Goal: Task Accomplishment & Management: Complete application form

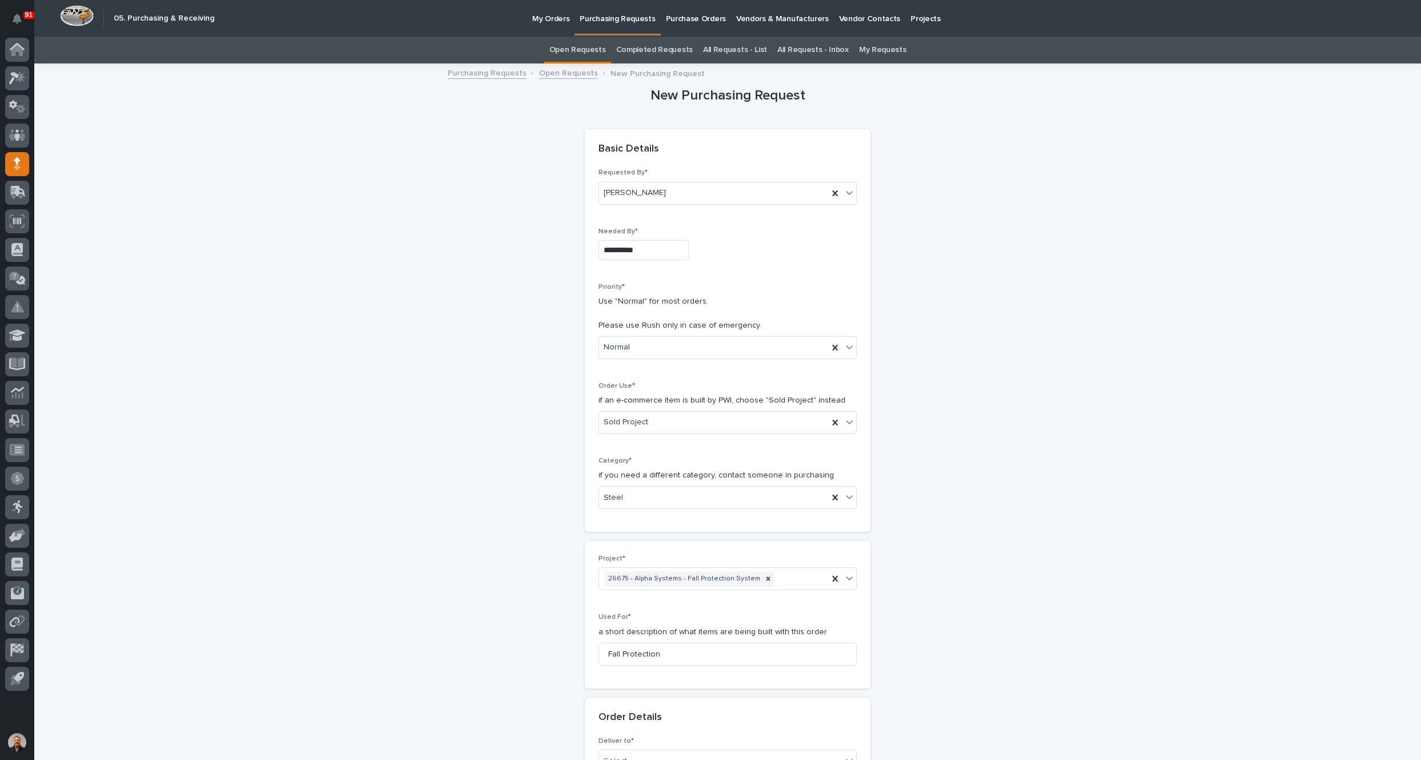
scroll to position [208, 0]
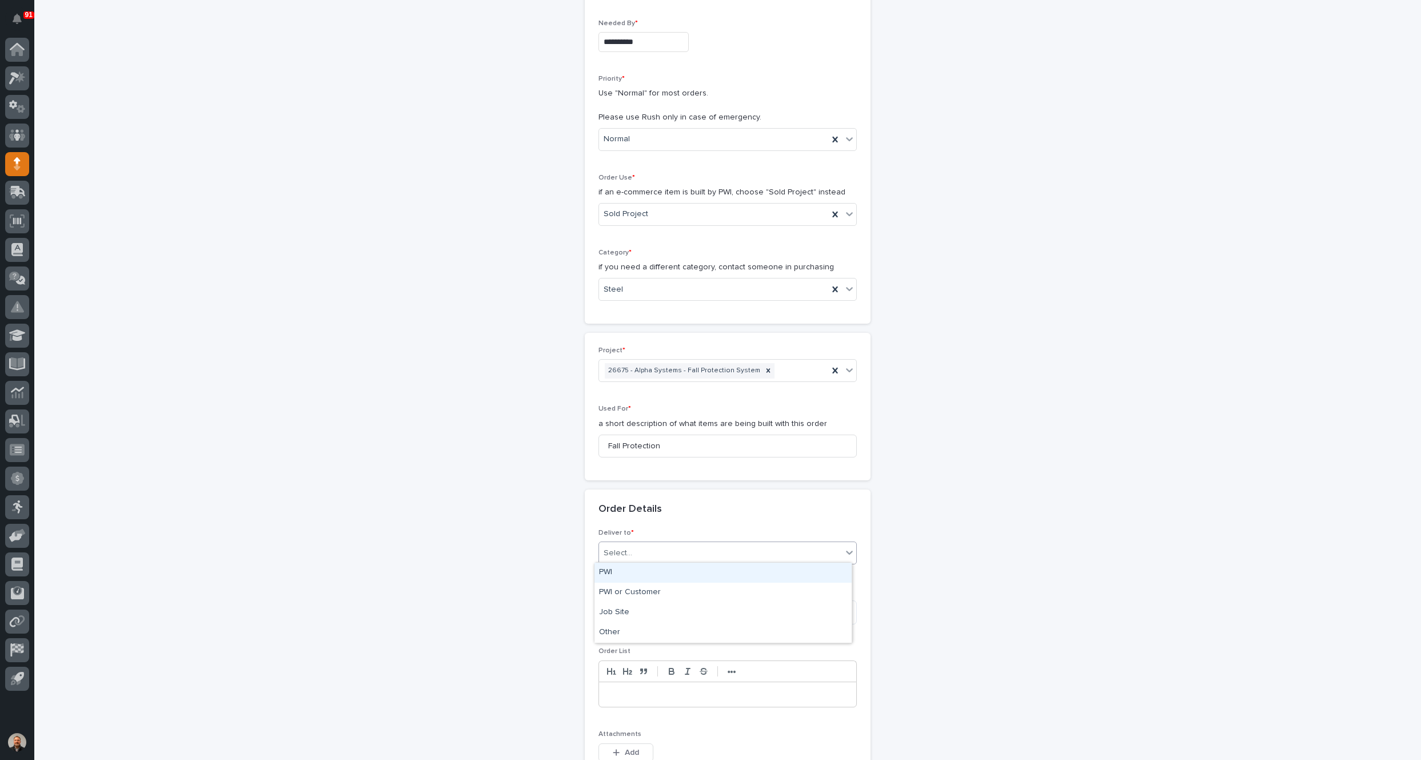
click at [627, 549] on div "Select..." at bounding box center [720, 553] width 243 height 19
click at [616, 573] on div "PWI" at bounding box center [723, 573] width 257 height 20
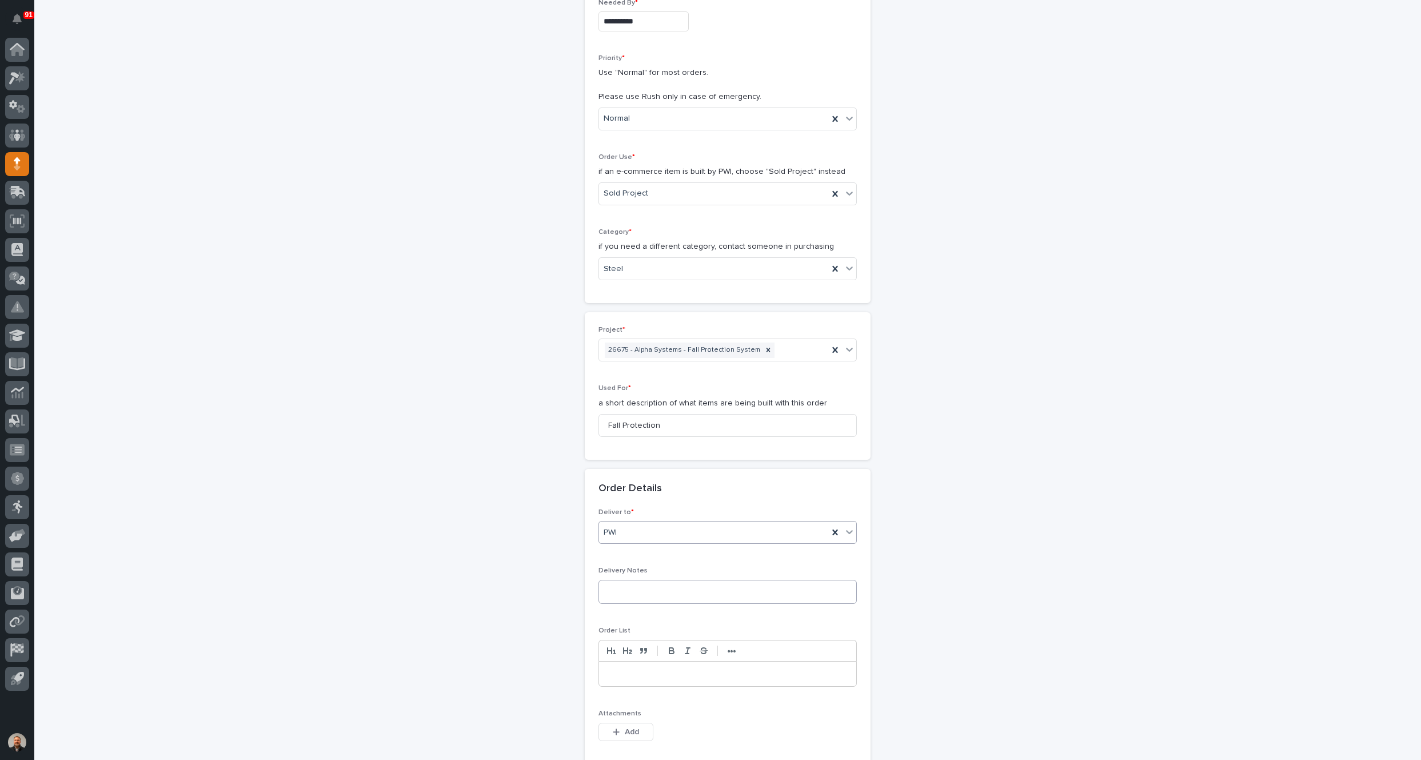
scroll to position [515, 0]
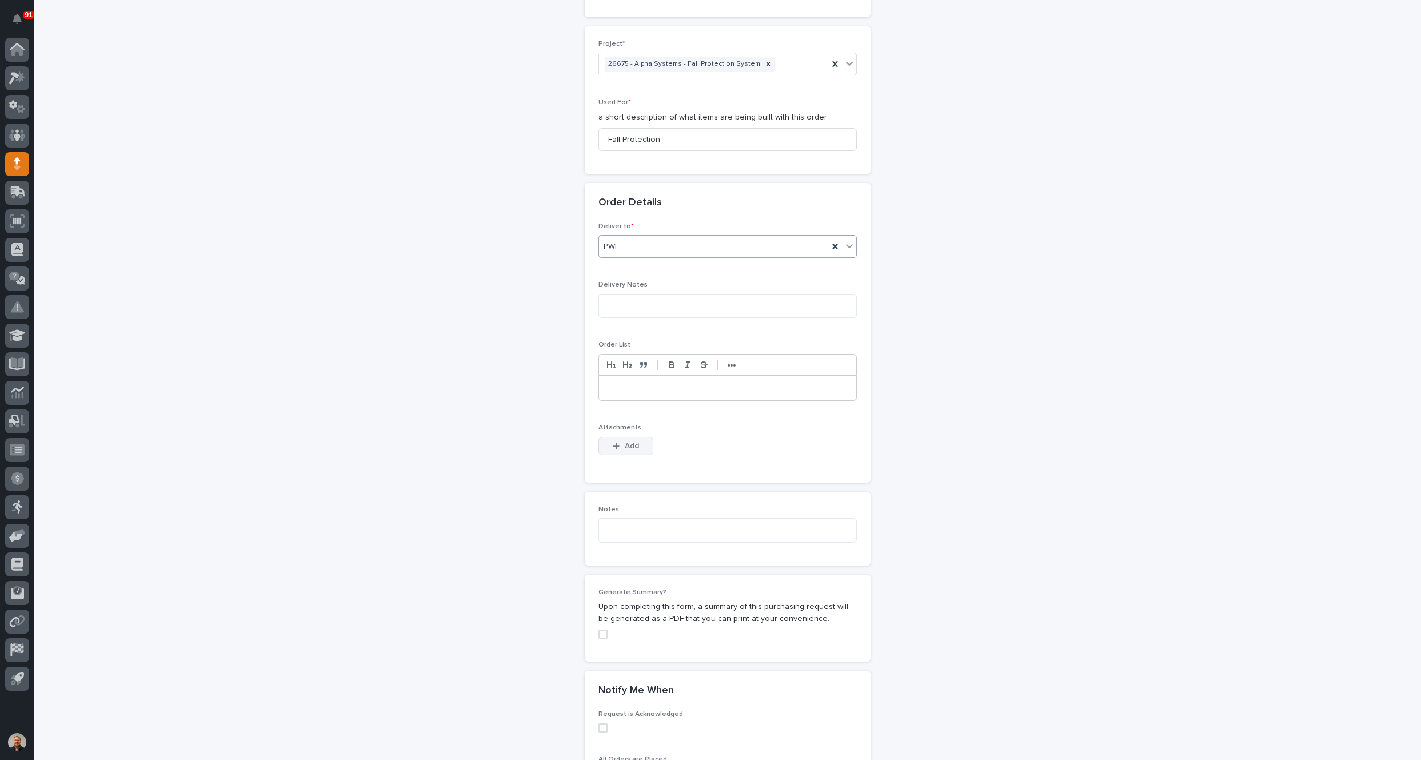
click at [626, 442] on span "Add" at bounding box center [632, 446] width 14 height 10
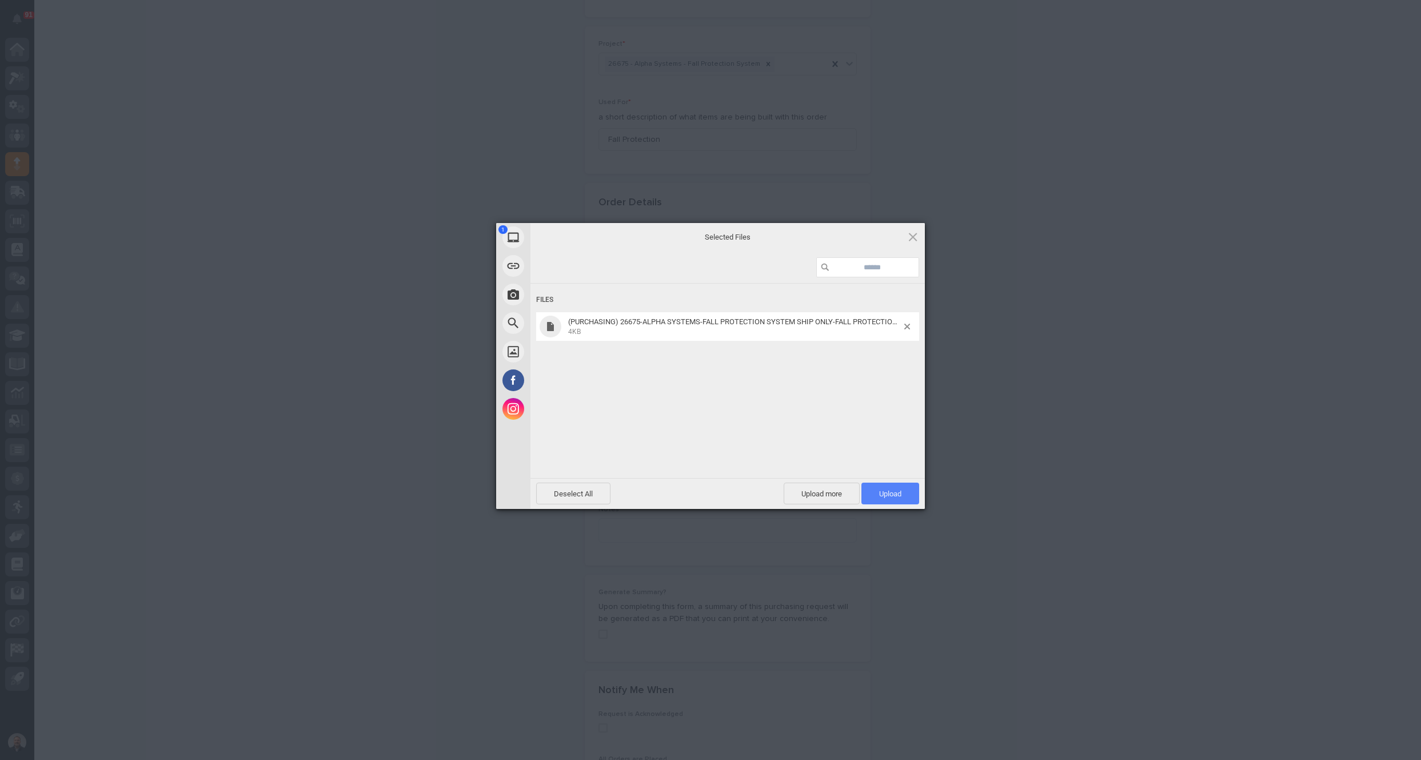
click at [887, 495] on span "Upload 1" at bounding box center [890, 493] width 22 height 9
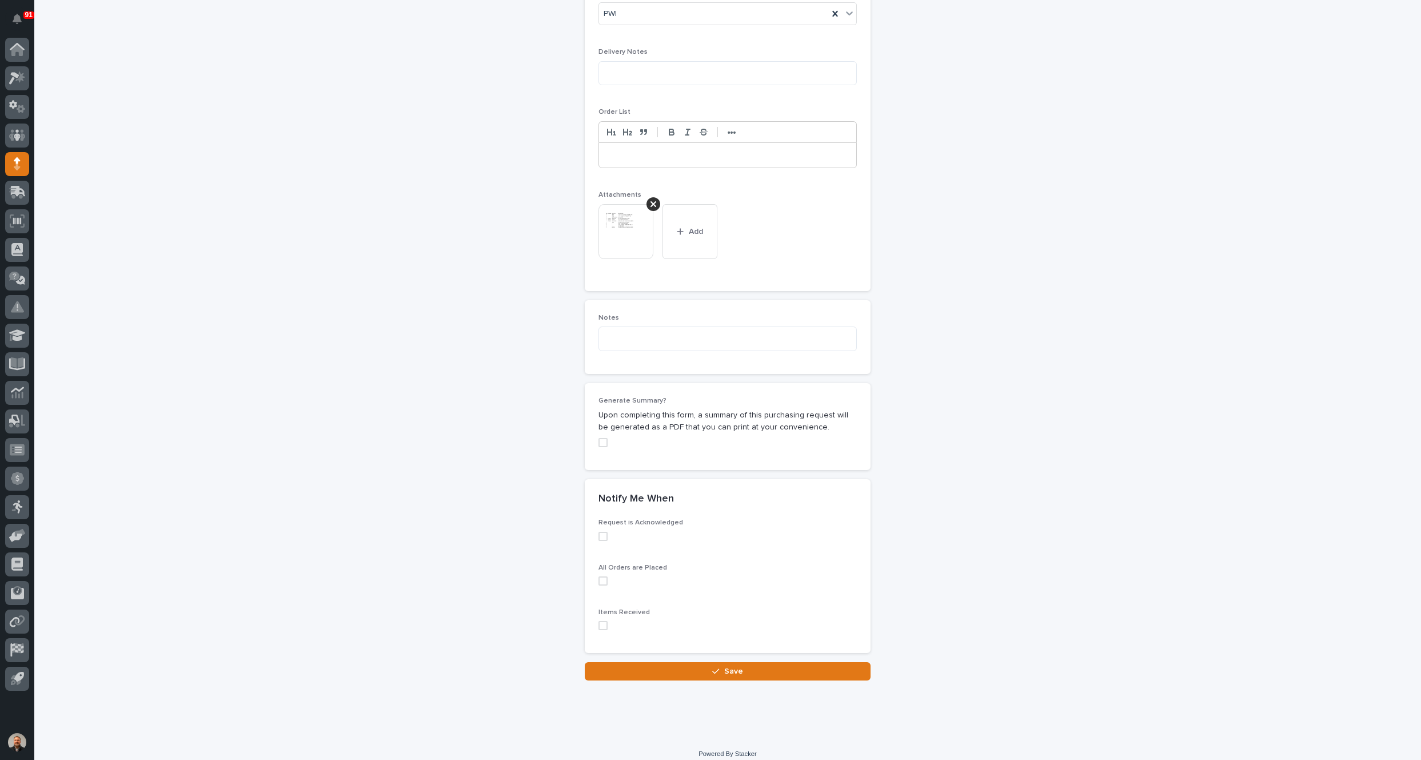
scroll to position [753, 0]
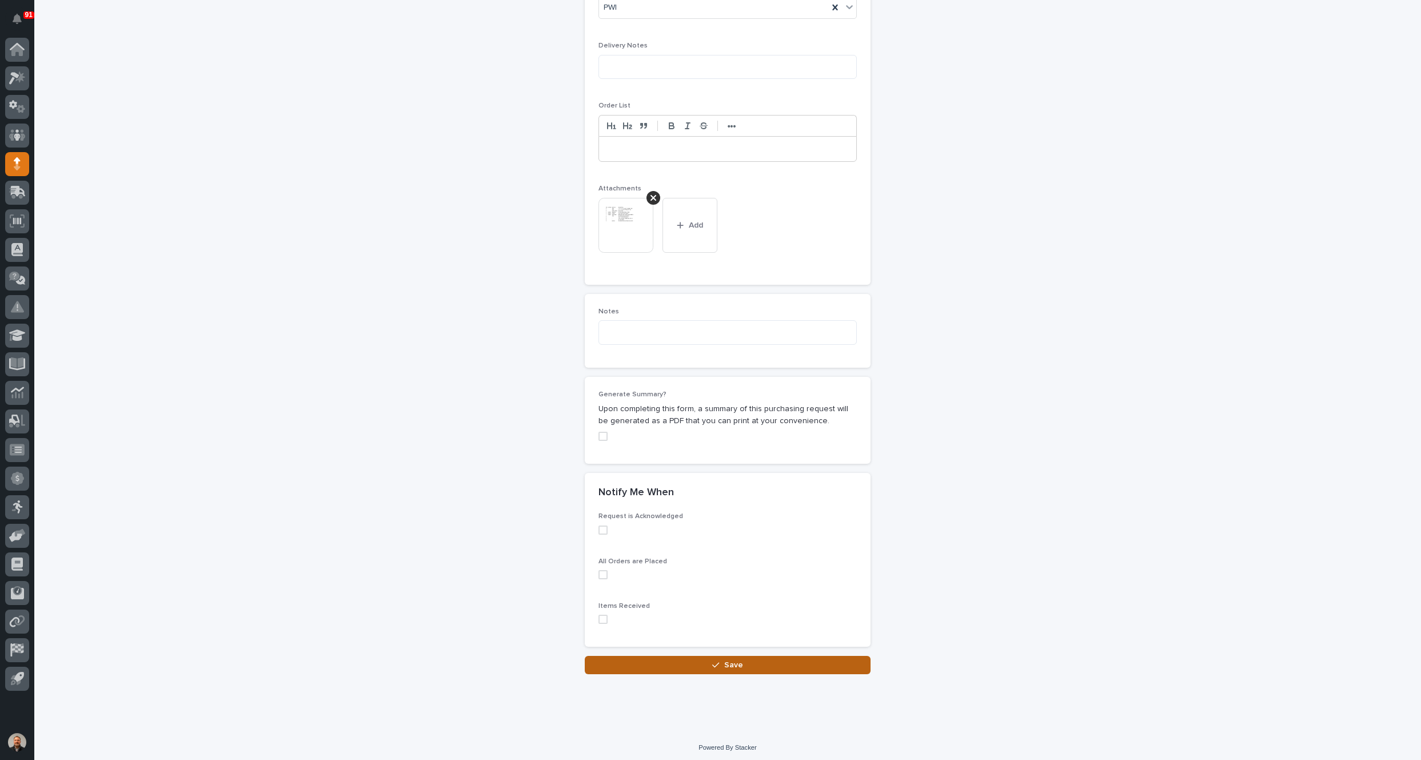
click at [729, 660] on span "Save" at bounding box center [733, 665] width 19 height 10
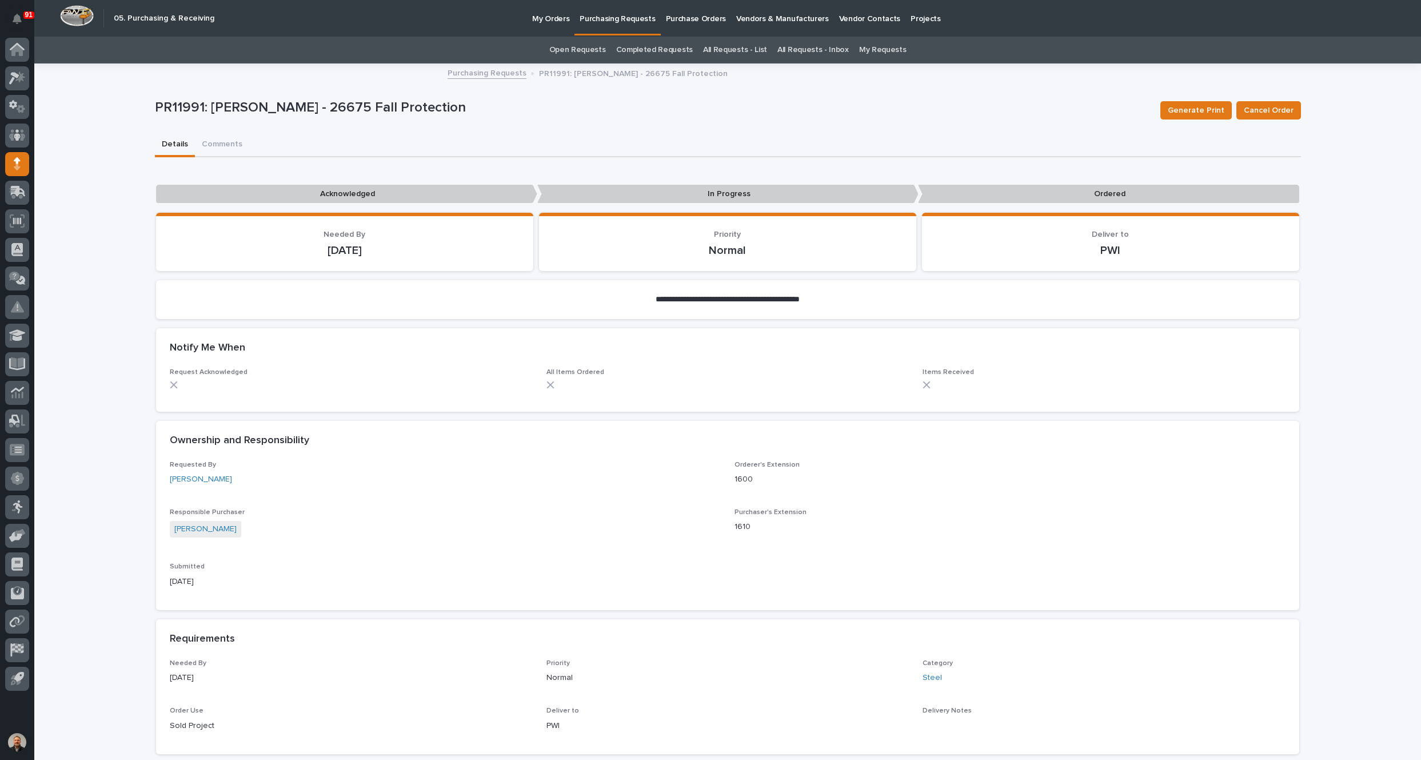
click at [624, 21] on p "Purchasing Requests" at bounding box center [617, 12] width 75 height 24
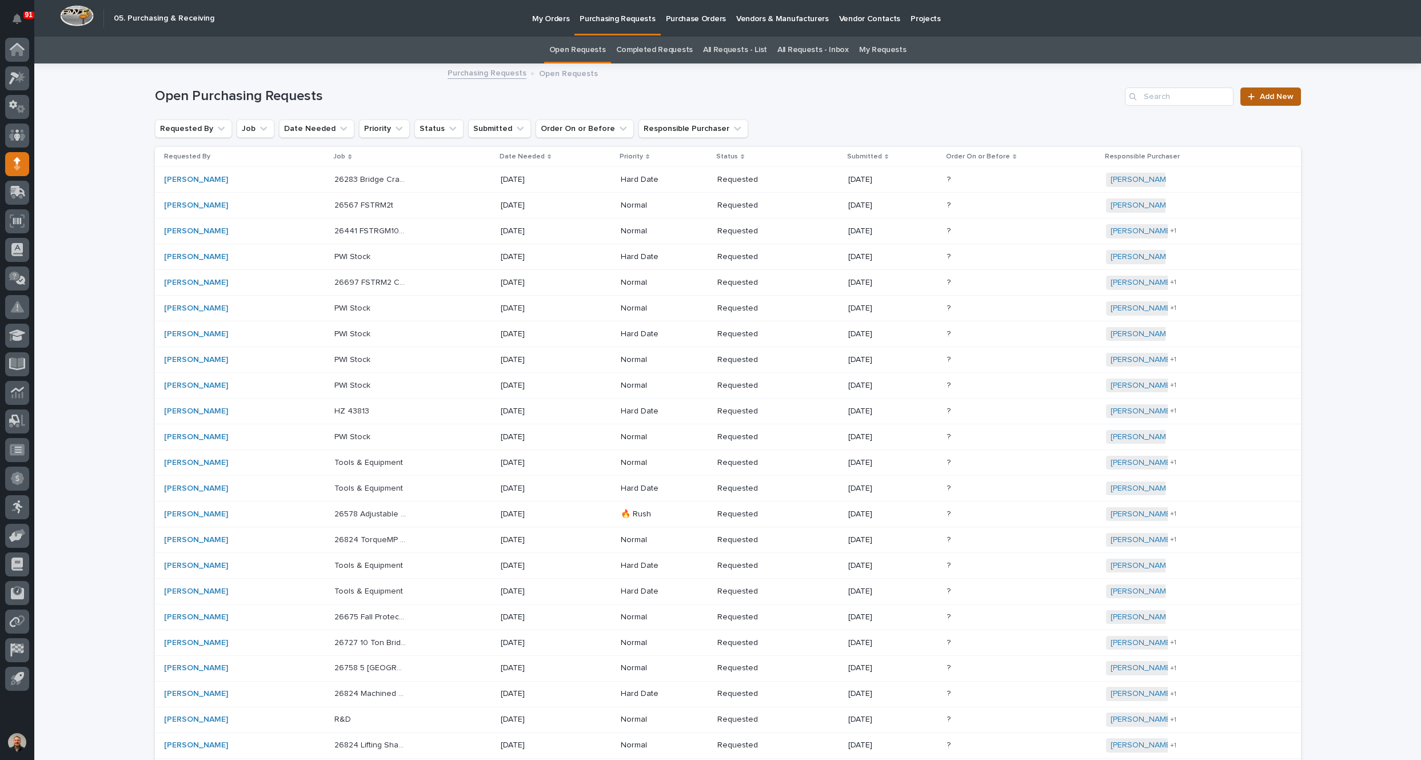
click at [1267, 93] on span "Add New" at bounding box center [1277, 97] width 34 height 8
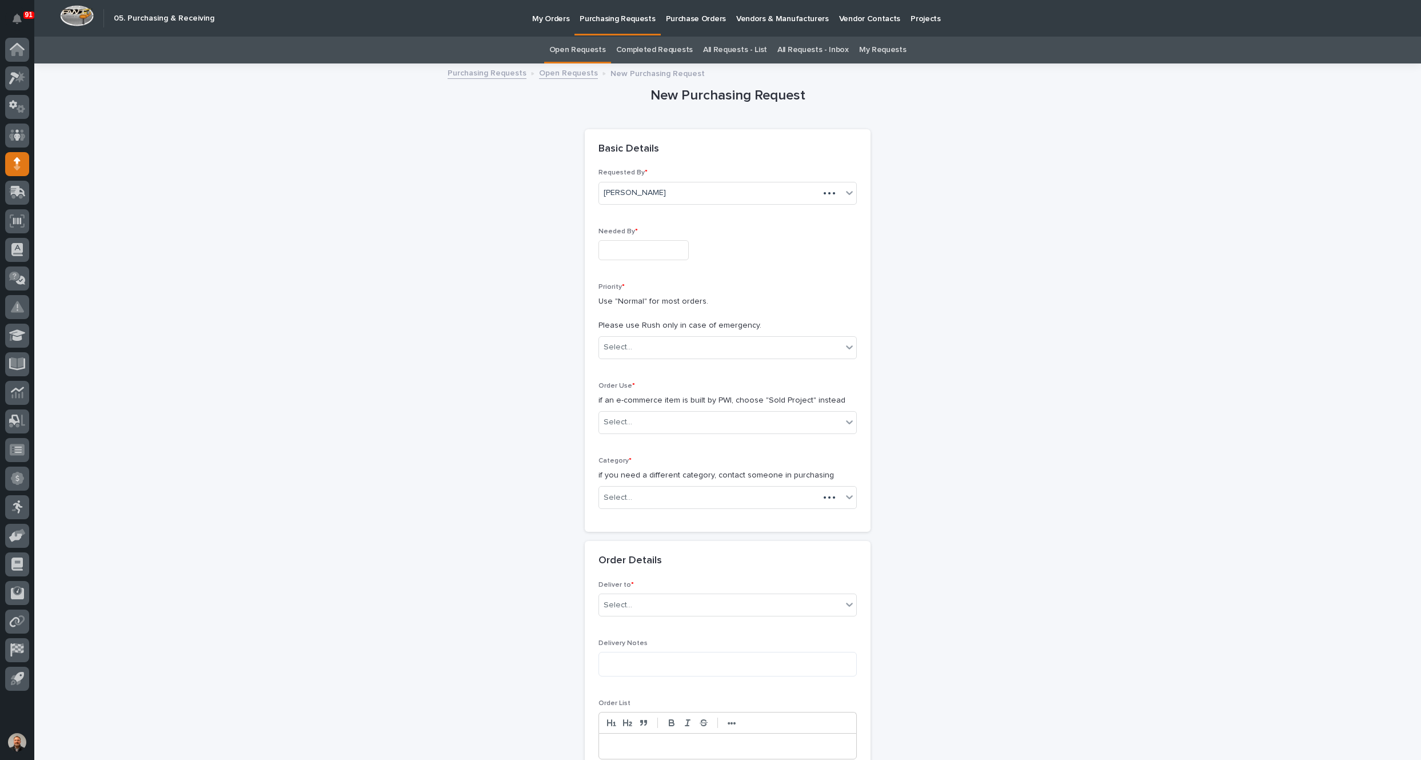
scroll to position [37, 0]
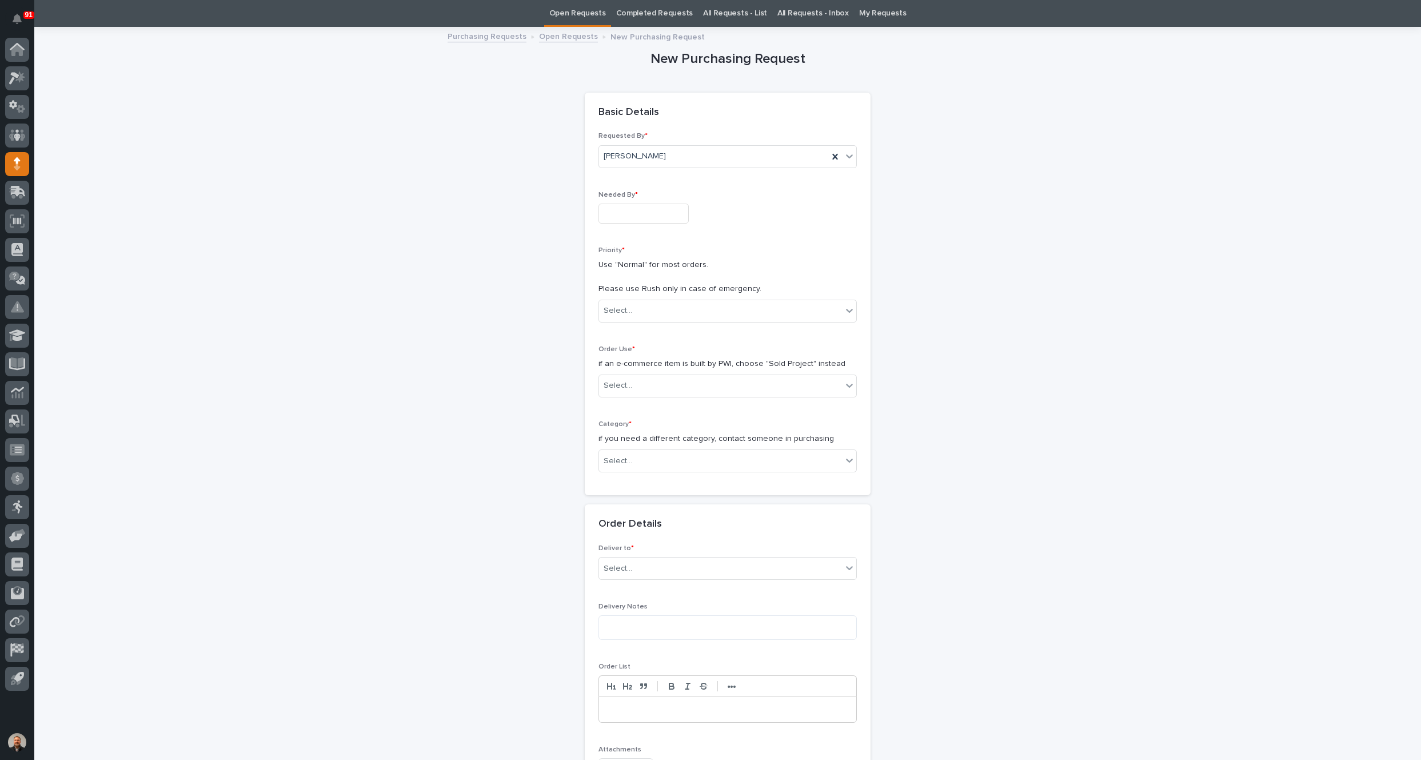
click at [613, 209] on input "text" at bounding box center [644, 214] width 90 height 20
click at [668, 157] on div "29" at bounding box center [672, 156] width 15 height 15
type input "**********"
click at [624, 313] on div "Select..." at bounding box center [618, 311] width 29 height 12
click at [627, 371] on div "Normal" at bounding box center [723, 371] width 257 height 20
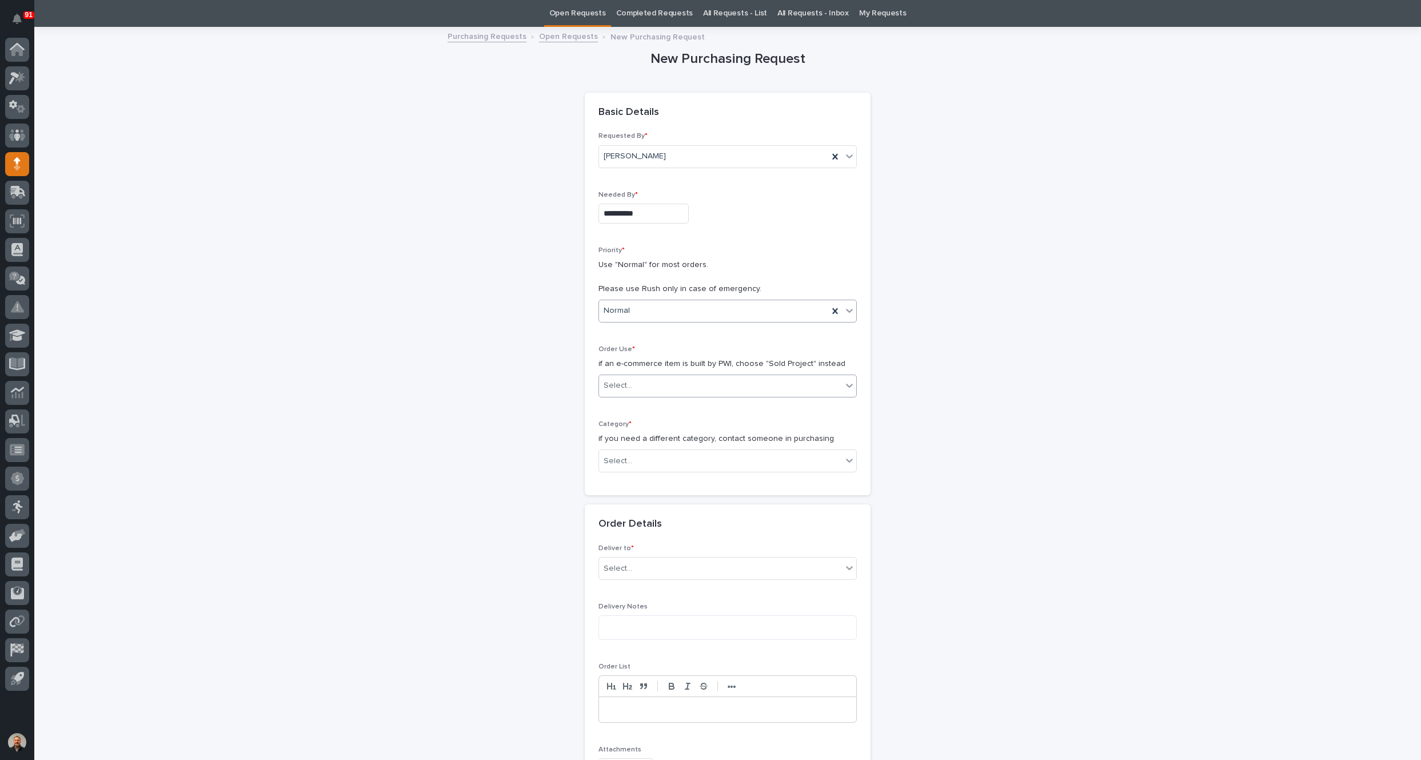
click at [633, 386] on input "text" at bounding box center [633, 386] width 1 height 10
click at [636, 405] on div "Sold Project" at bounding box center [723, 406] width 257 height 20
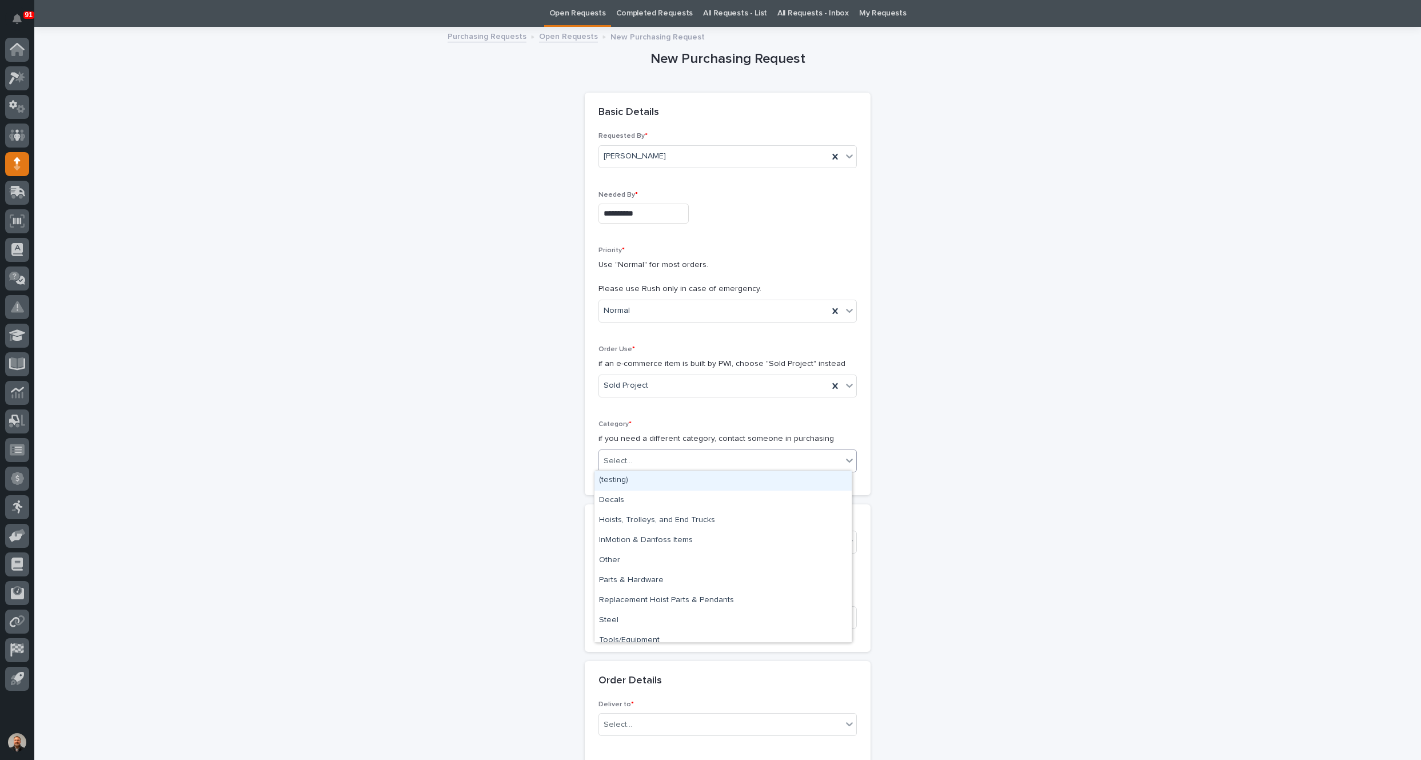
click at [623, 461] on div "Select..." at bounding box center [618, 461] width 29 height 12
click at [623, 579] on div "Parts & Hardware" at bounding box center [723, 581] width 257 height 20
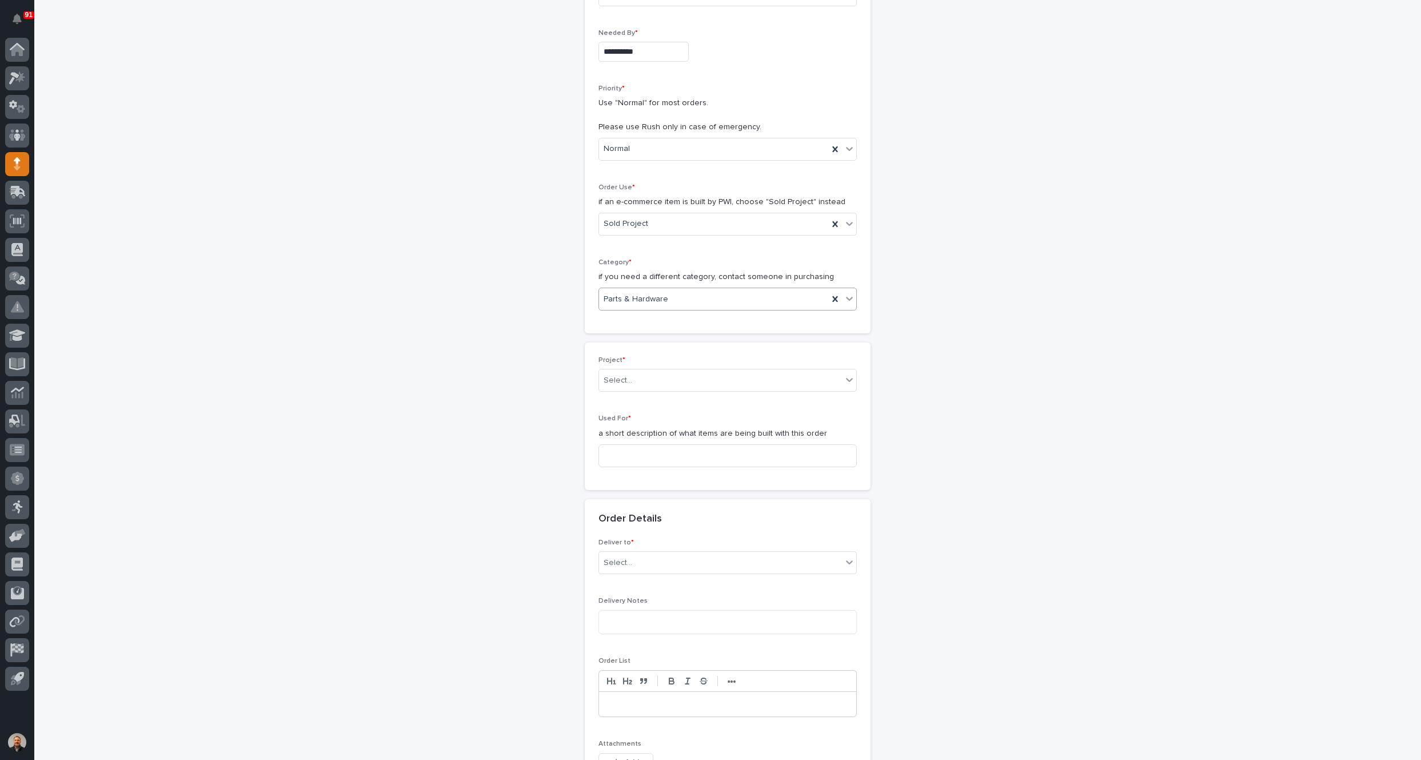
scroll to position [208, 0]
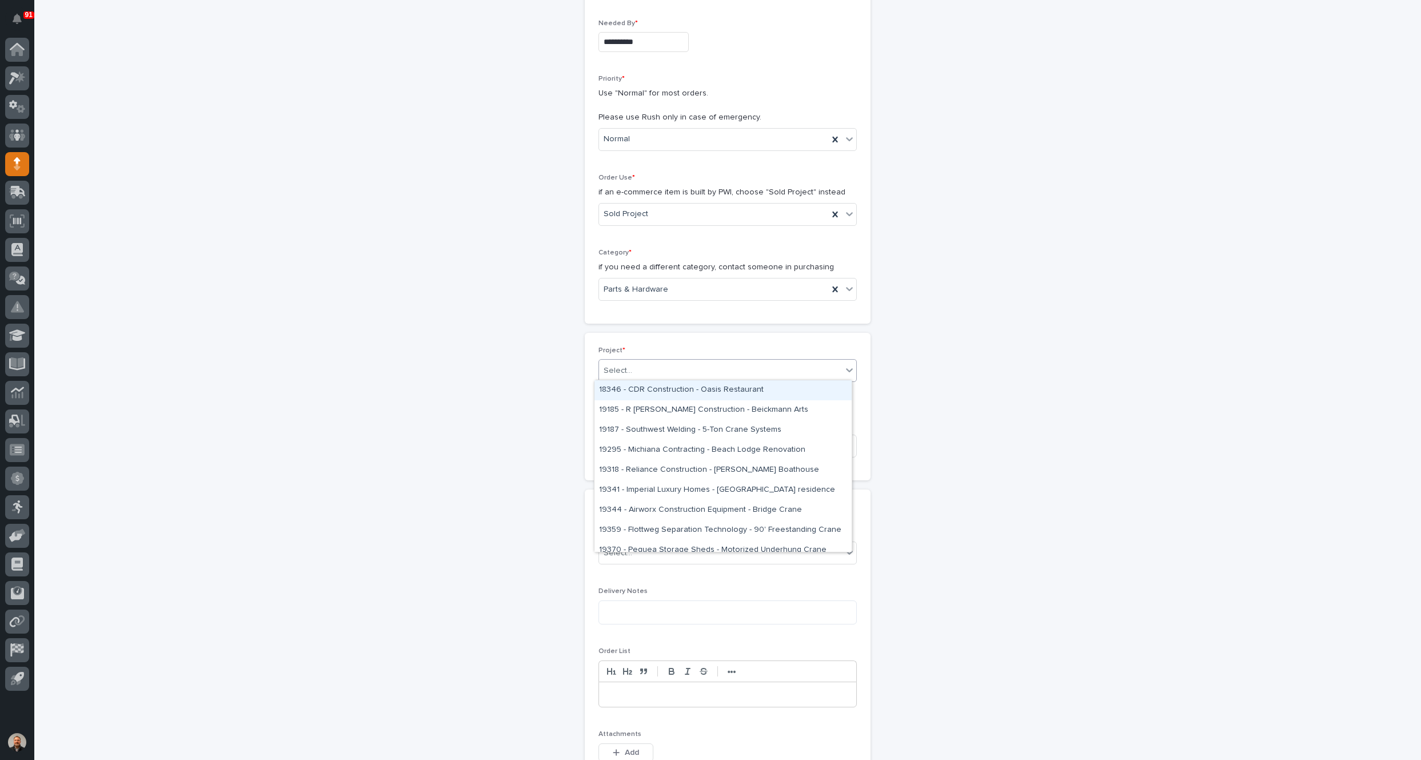
click at [623, 373] on div "Select..." at bounding box center [618, 371] width 29 height 12
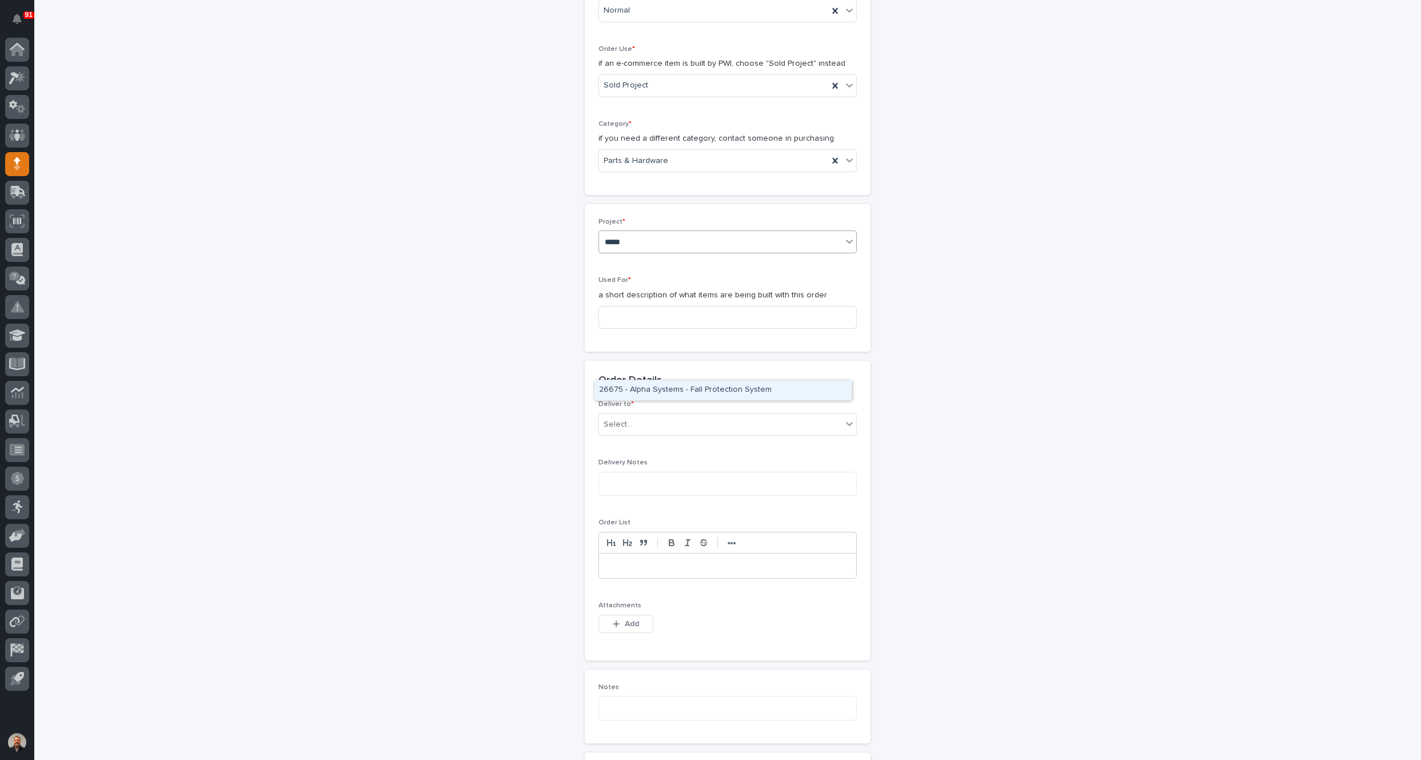
scroll to position [380, 0]
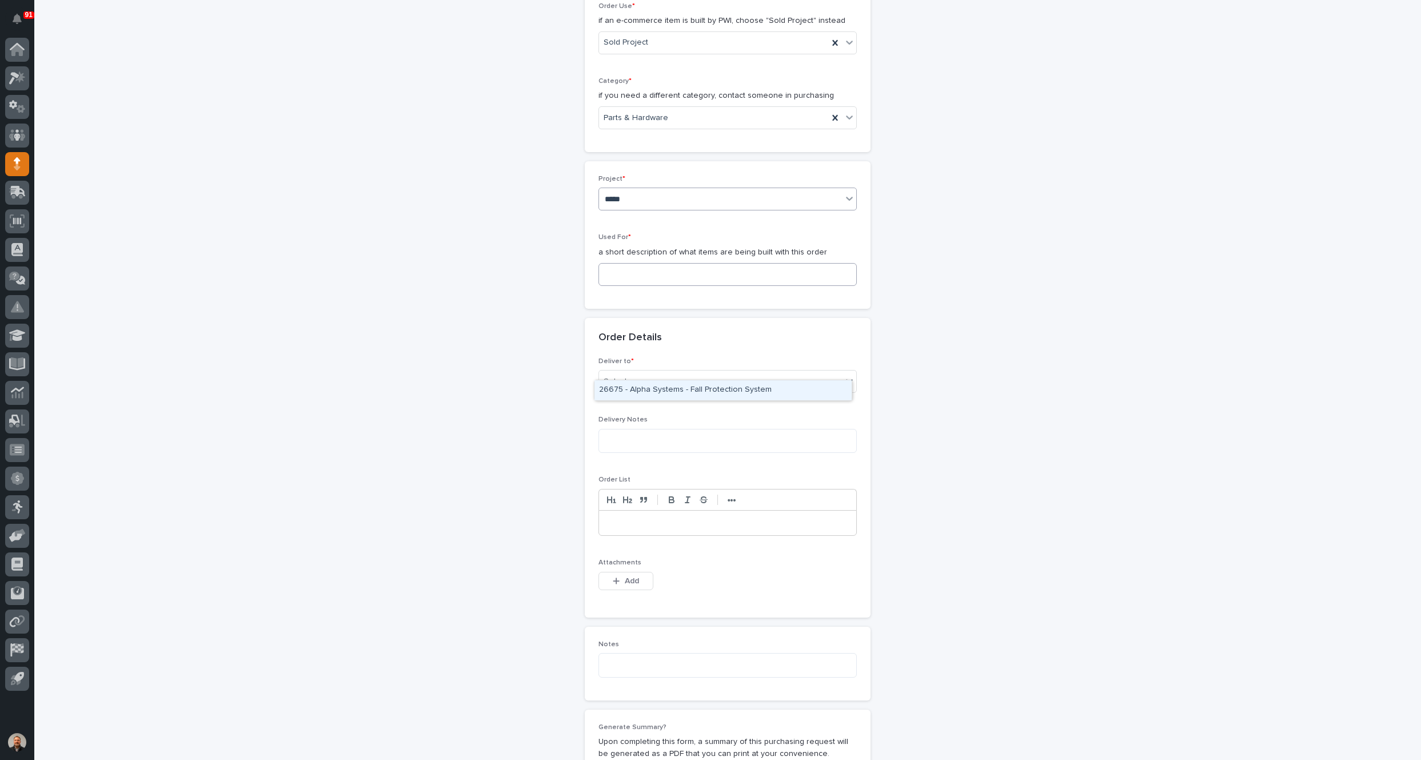
type input "*****"
click at [627, 264] on input at bounding box center [728, 274] width 258 height 23
click at [648, 193] on div "Select..." at bounding box center [720, 199] width 243 height 19
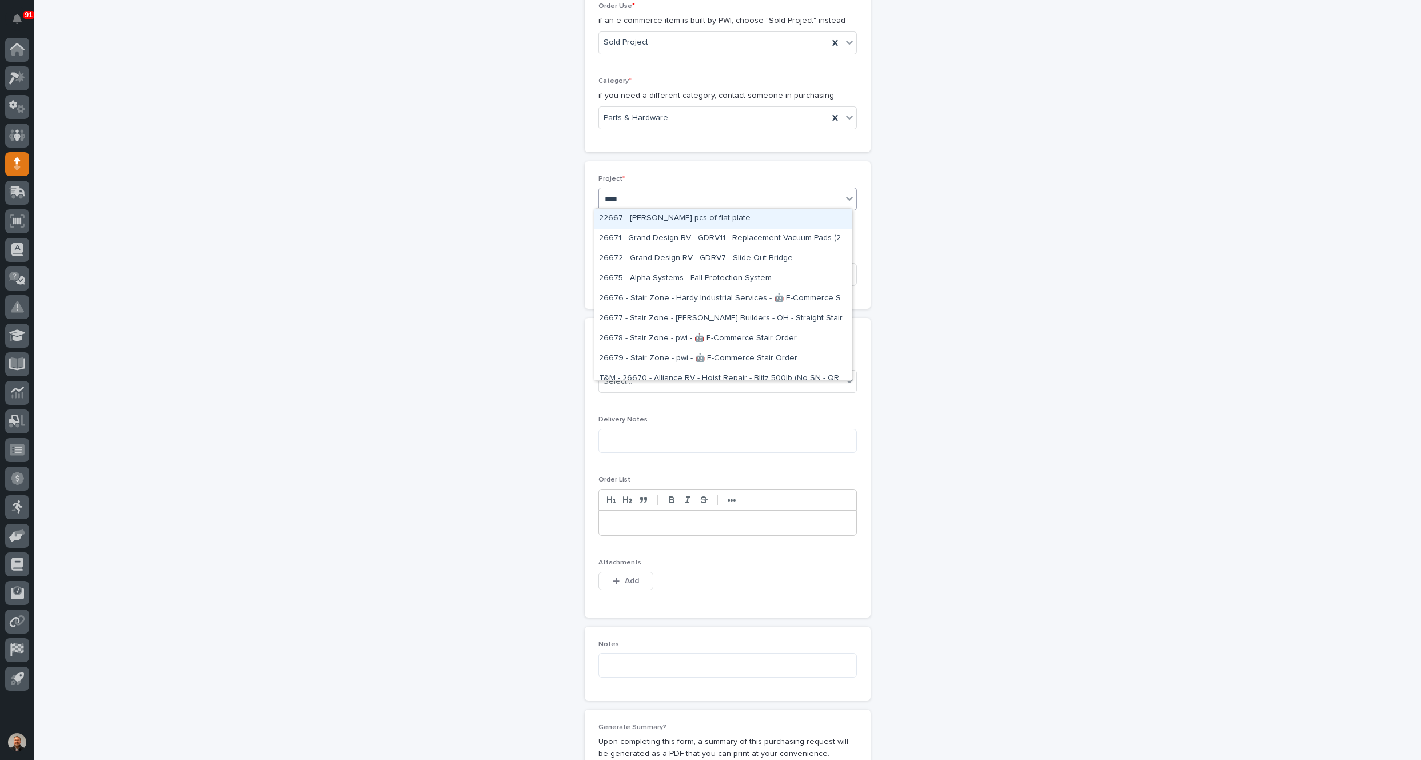
type input "*****"
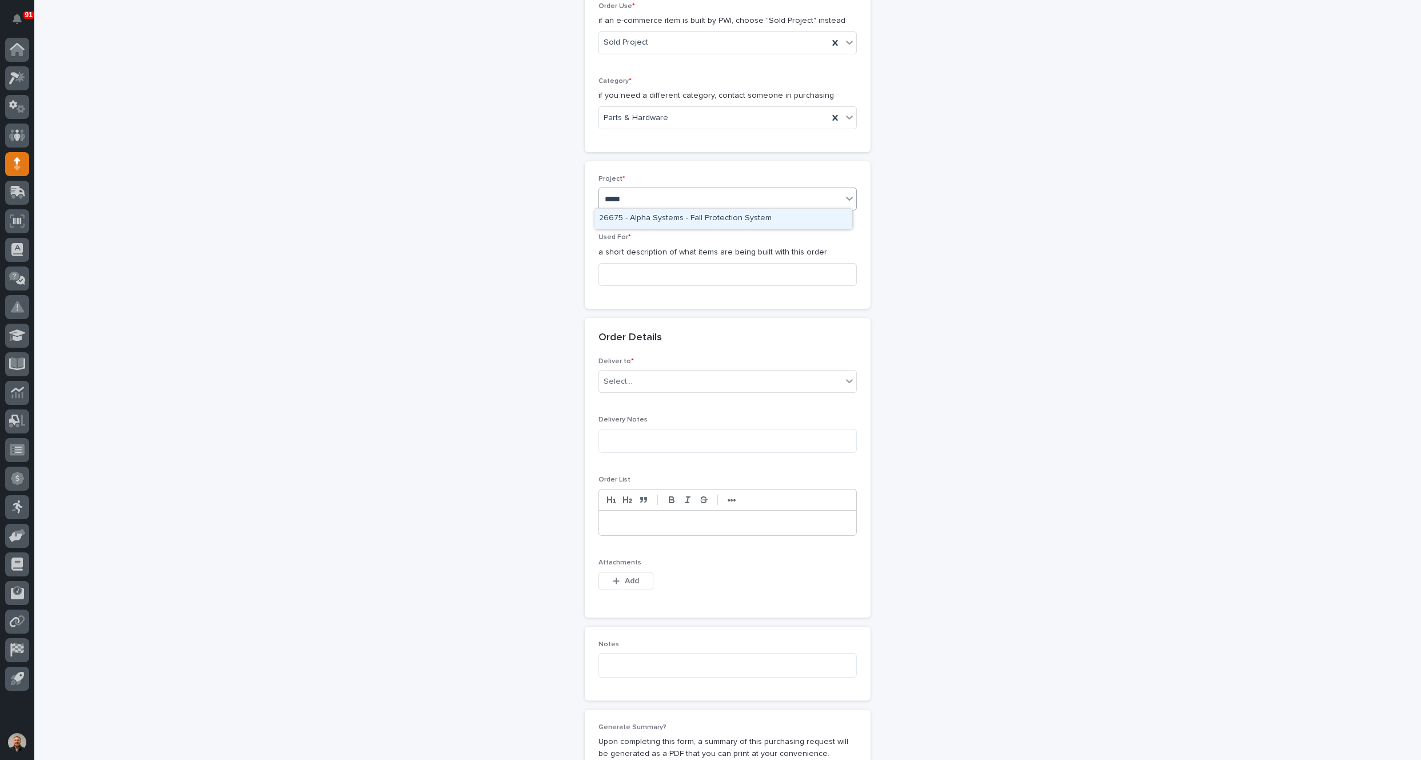
click at [643, 222] on div "26675 - Alpha Systems - Fall Protection System" at bounding box center [723, 219] width 257 height 20
click at [619, 270] on input at bounding box center [728, 274] width 258 height 23
type input "fall protection"
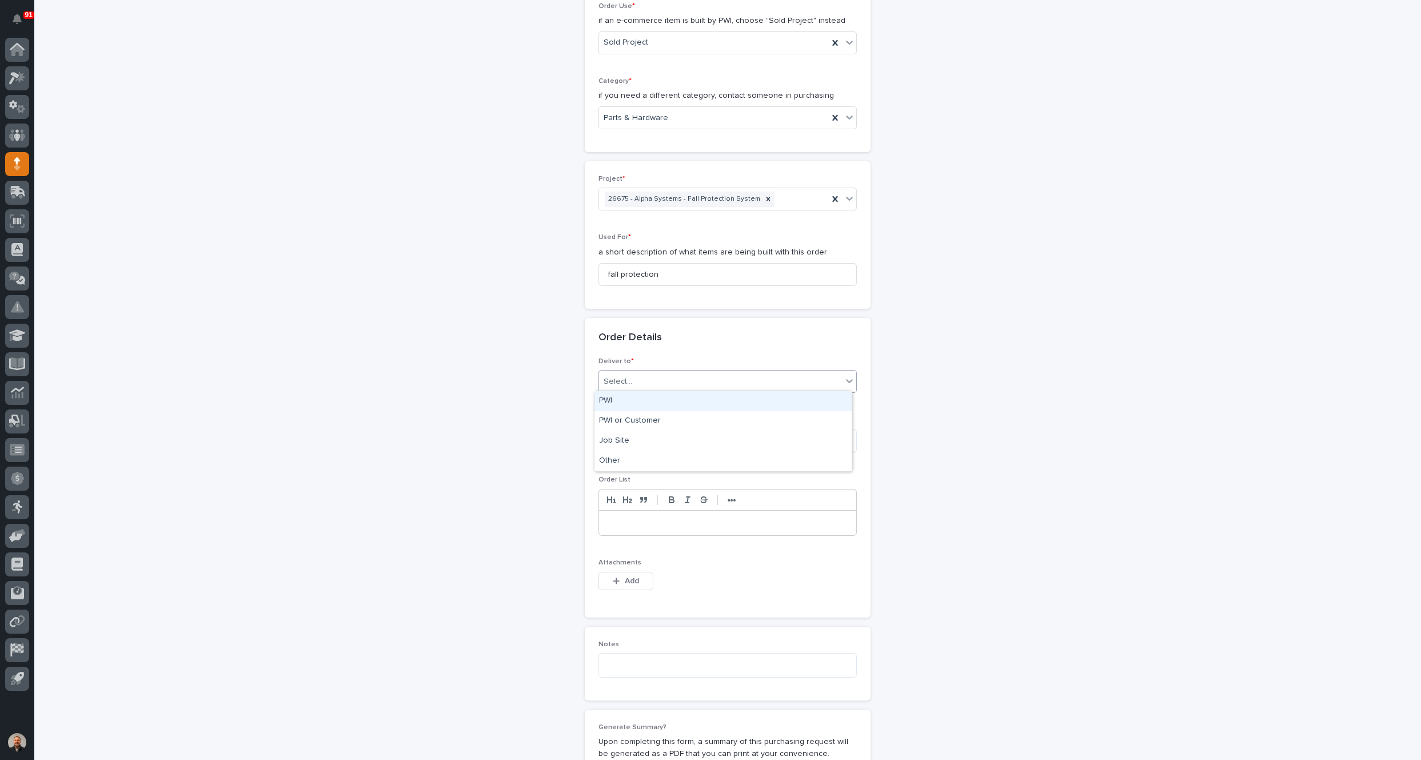
click at [639, 377] on div "Select..." at bounding box center [720, 381] width 243 height 19
click at [634, 397] on div "PWI" at bounding box center [723, 401] width 257 height 20
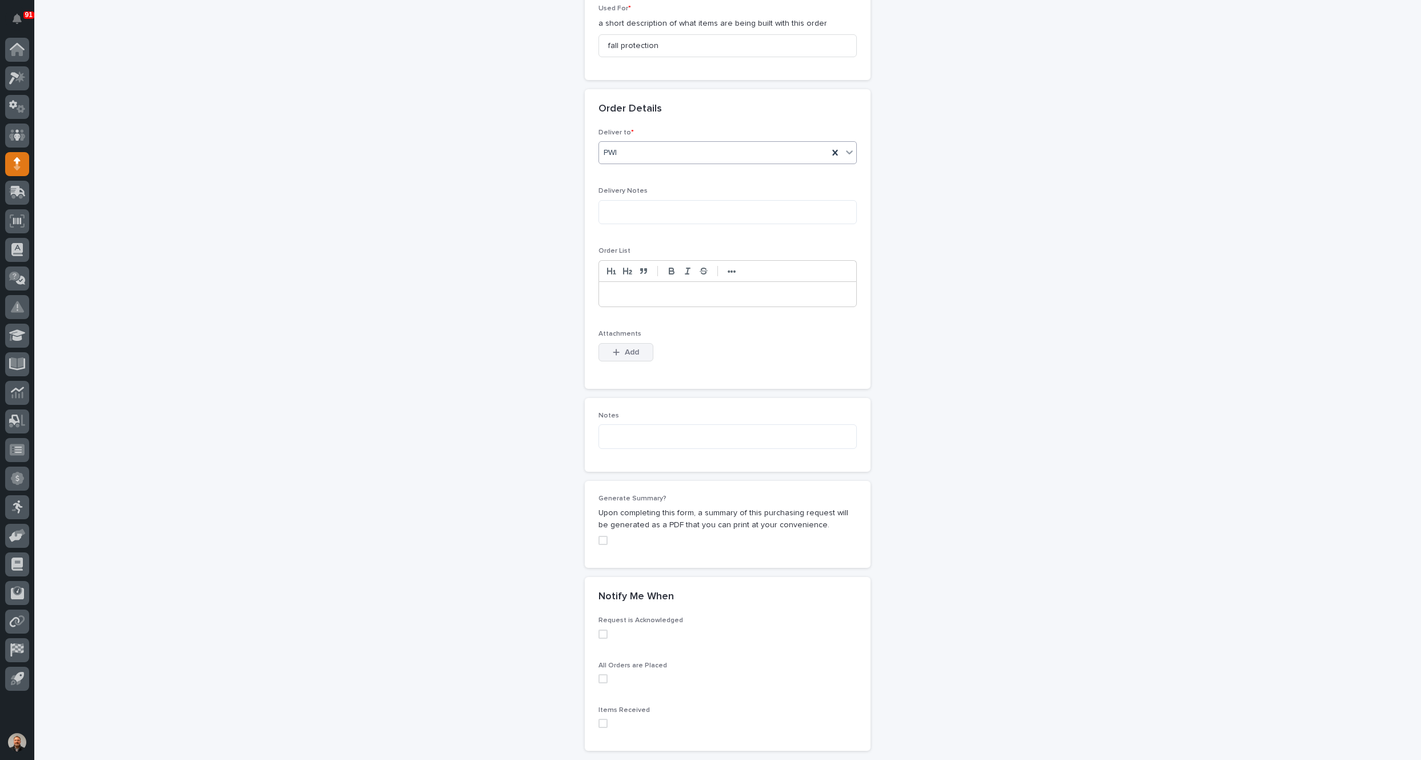
click at [625, 349] on span "Add" at bounding box center [632, 352] width 14 height 10
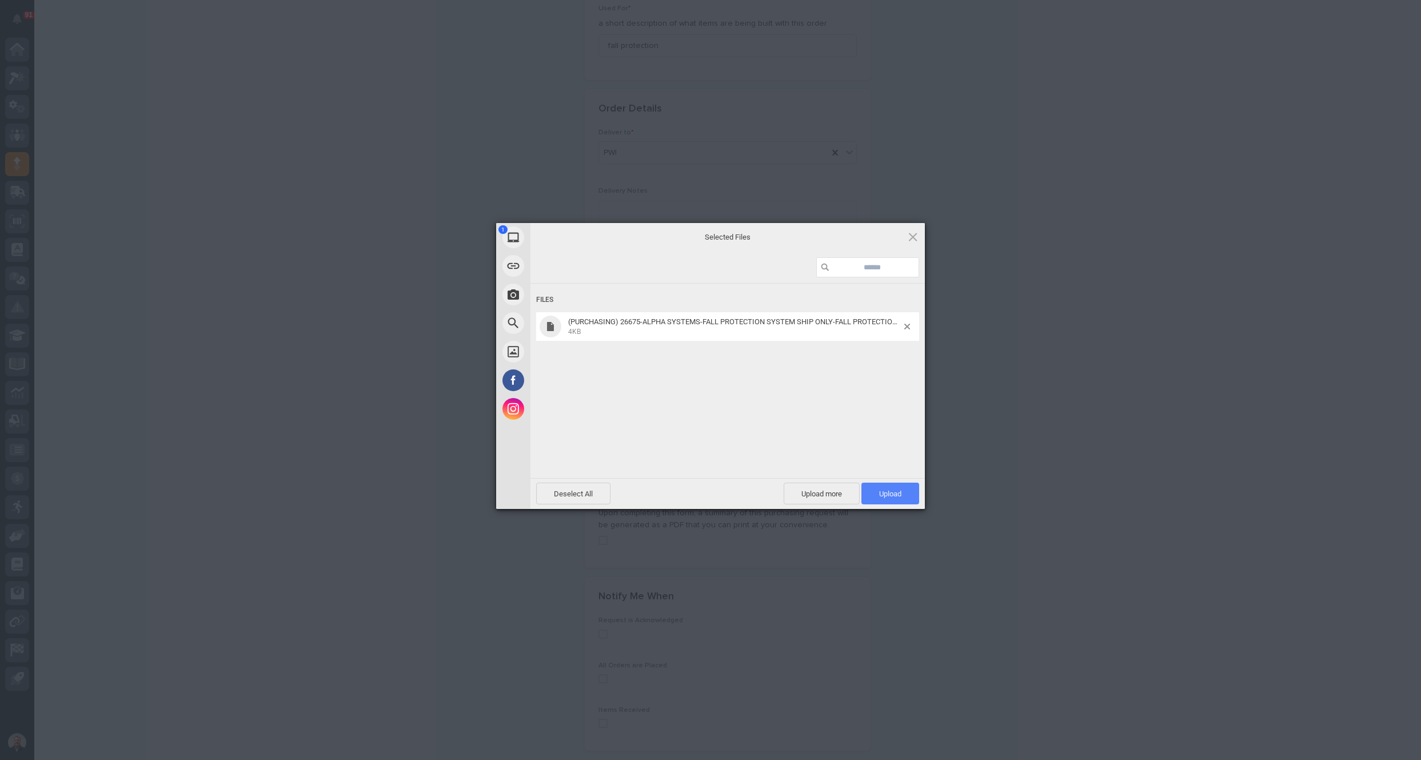
click at [893, 490] on span "Upload 1" at bounding box center [890, 493] width 22 height 9
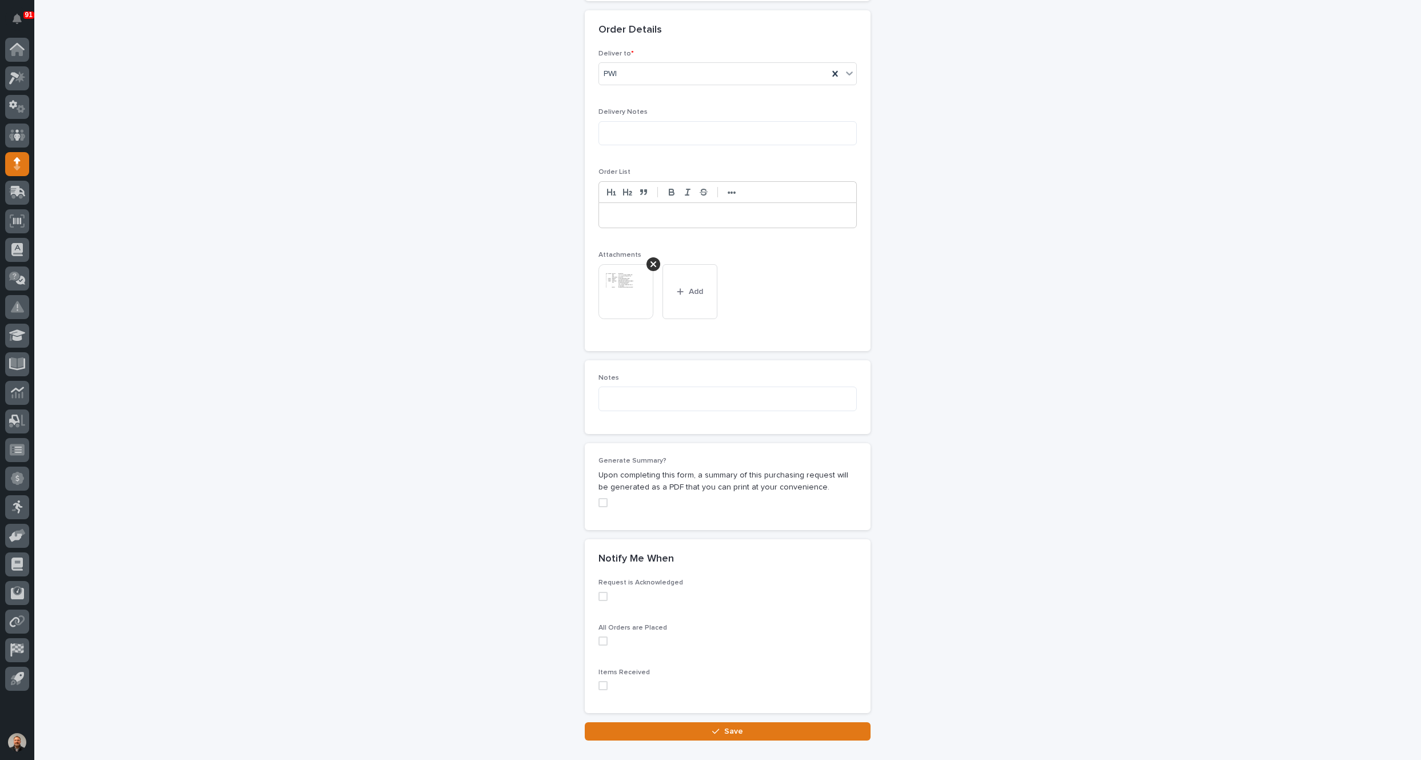
scroll to position [753, 0]
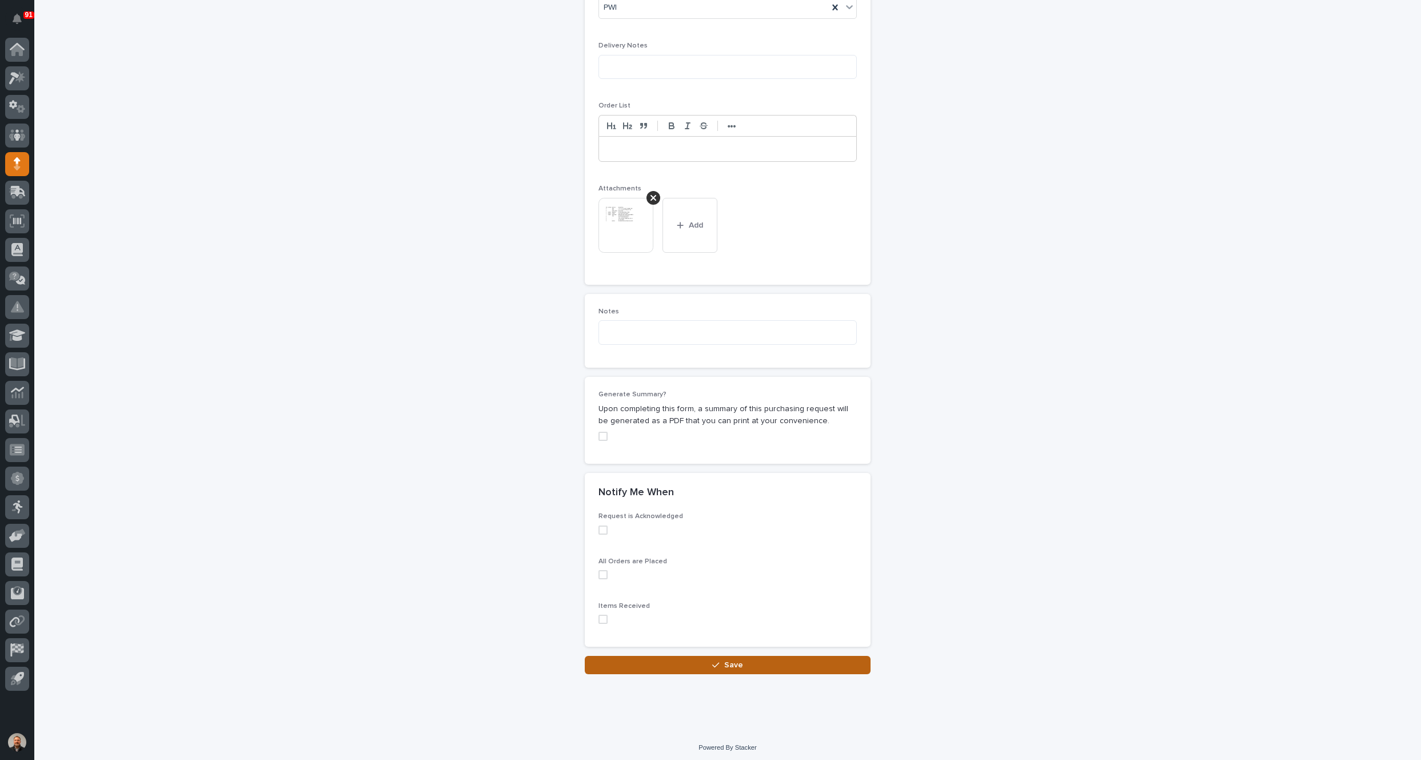
click at [719, 662] on div "button" at bounding box center [717, 665] width 11 height 8
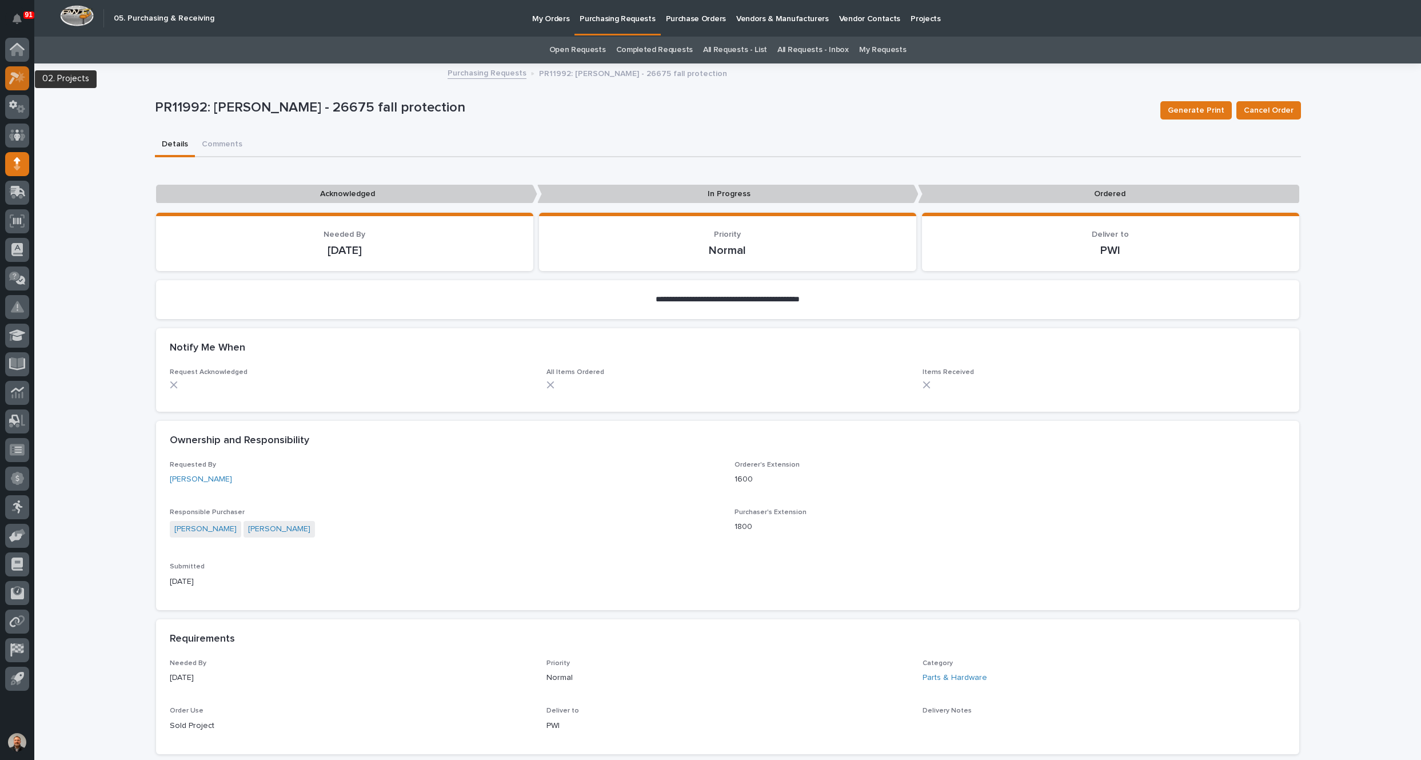
click at [18, 77] on icon at bounding box center [17, 77] width 17 height 13
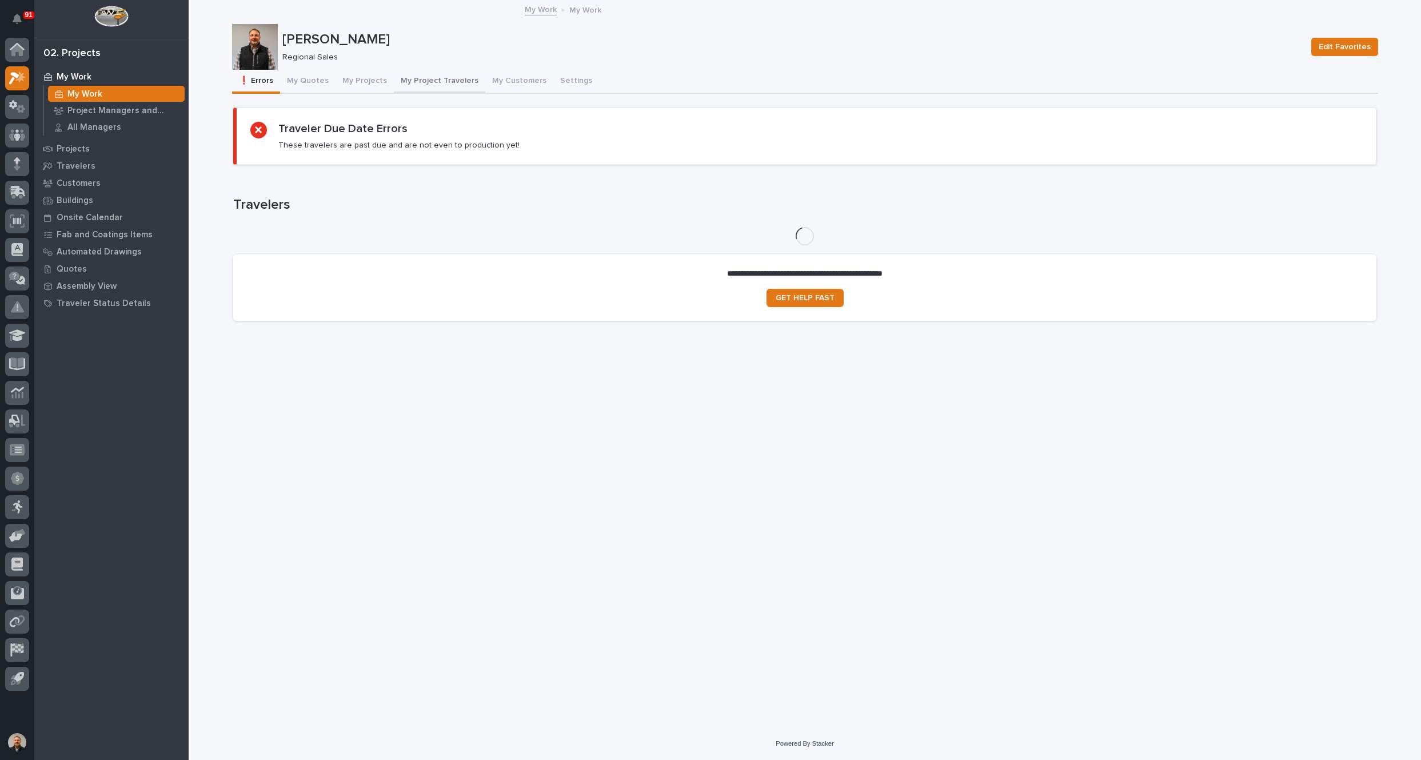
click at [448, 78] on button "My Project Travelers" at bounding box center [439, 82] width 91 height 24
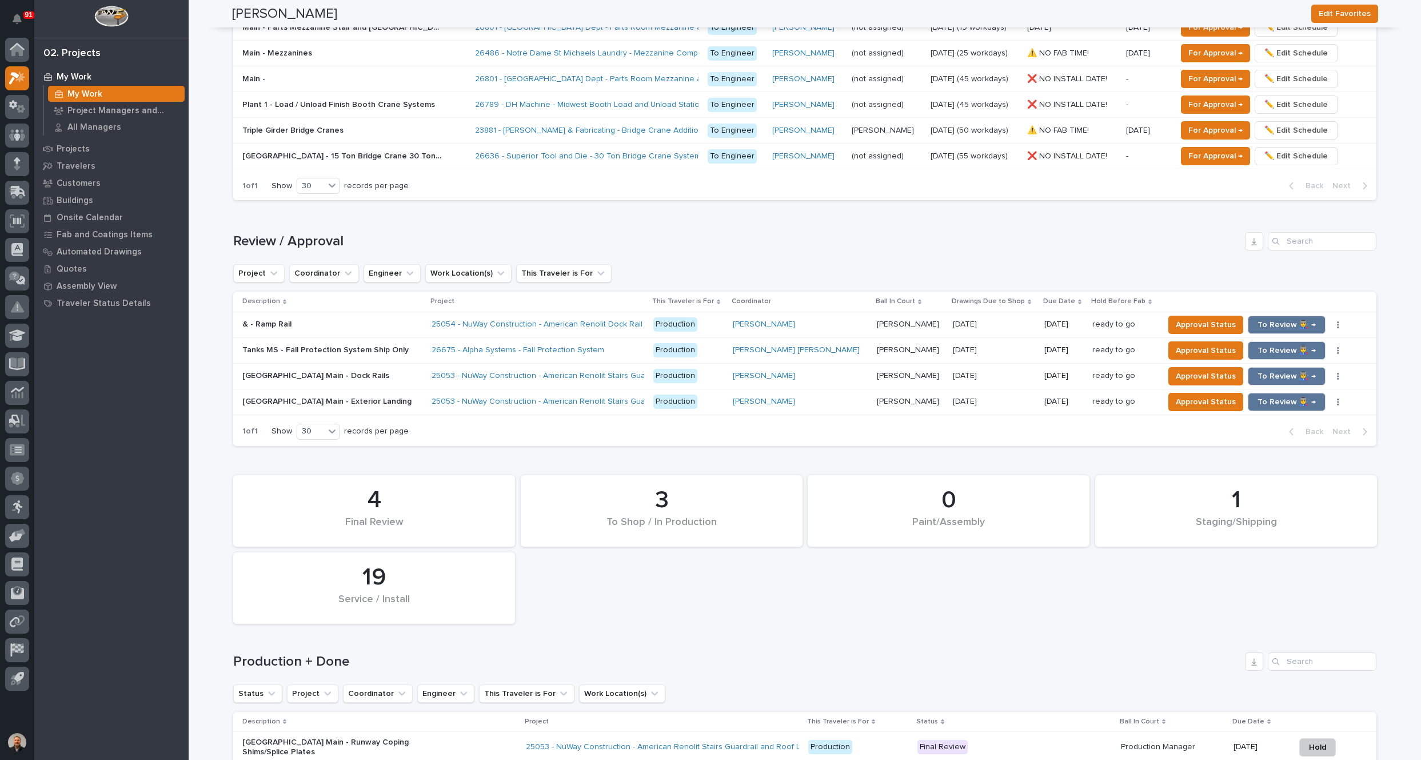
scroll to position [800, 0]
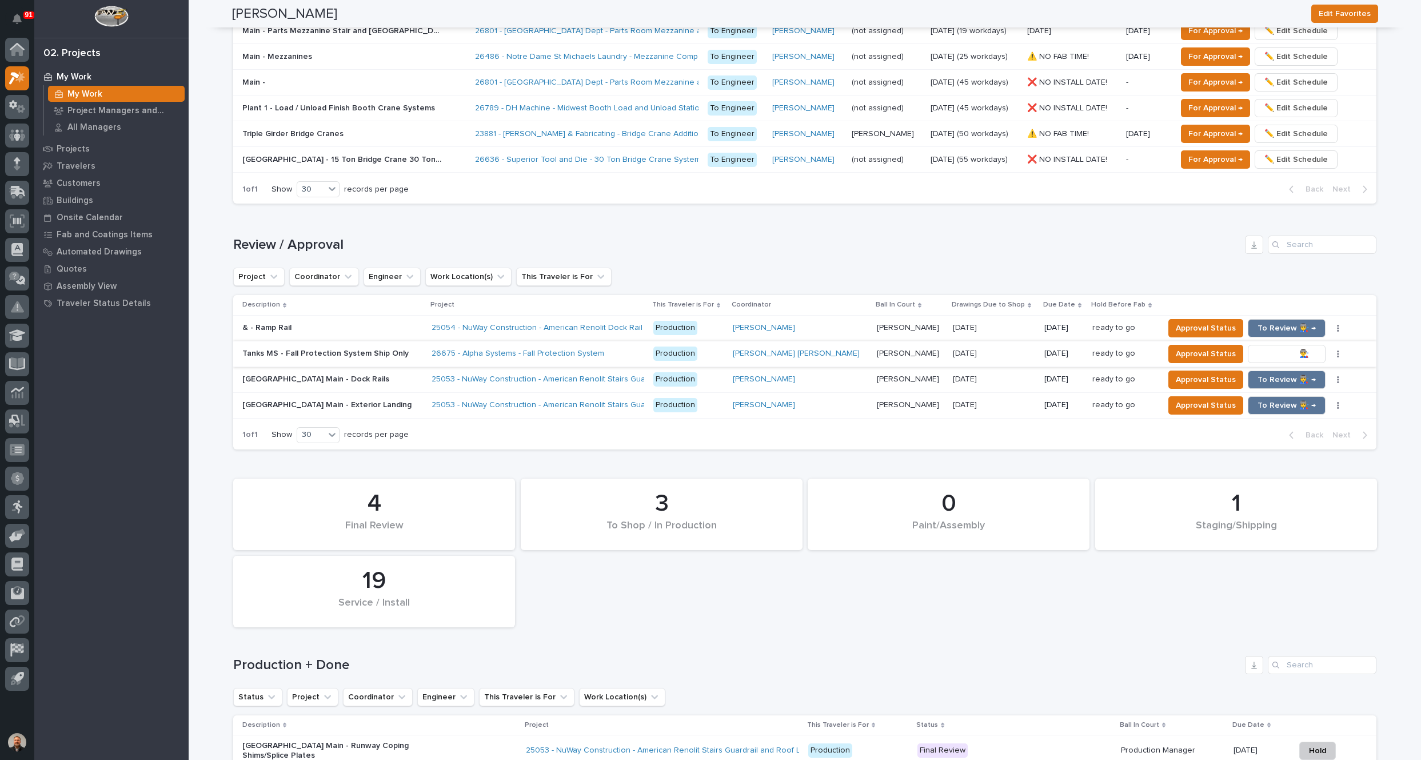
click at [1258, 353] on span "To Review 👨‍🏭 →" at bounding box center [1287, 354] width 58 height 14
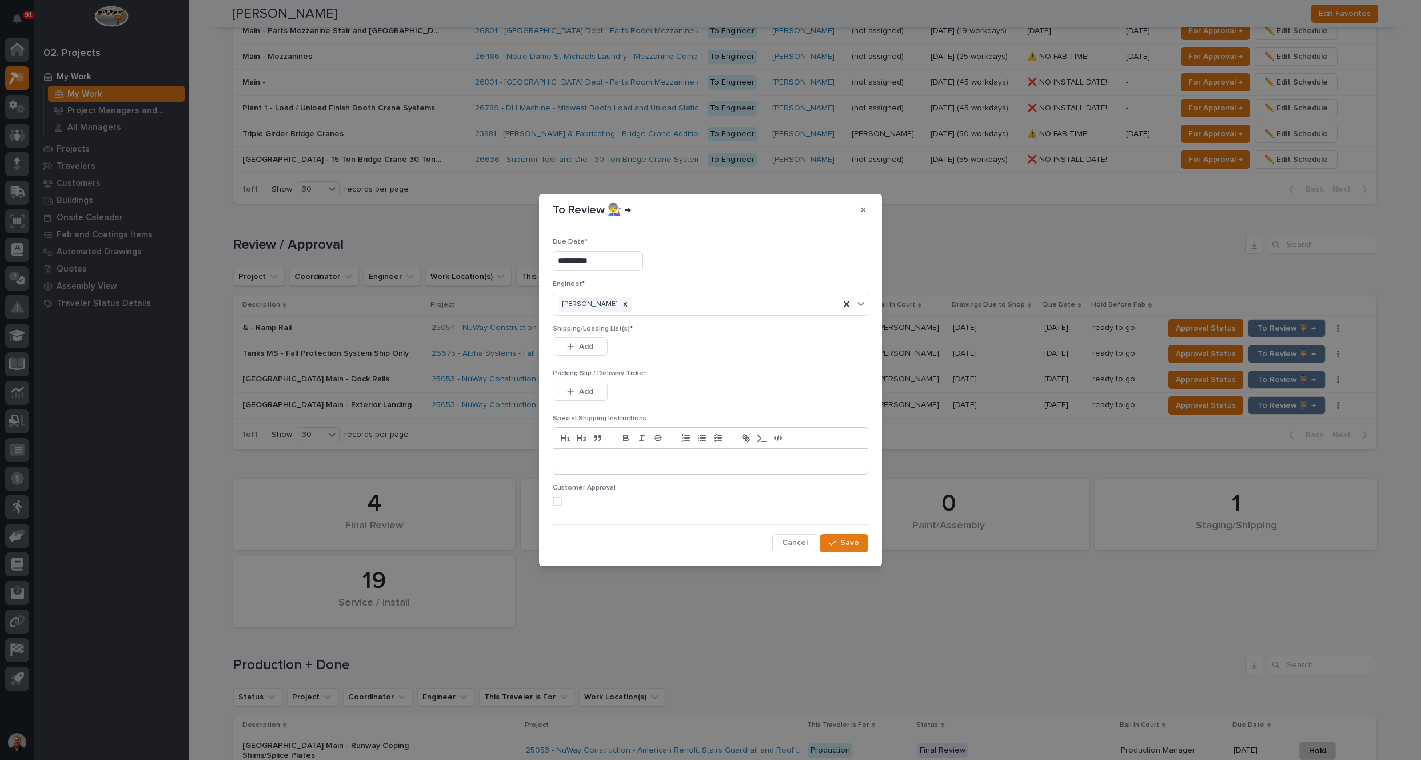
click at [557, 501] on span at bounding box center [557, 501] width 9 height 9
click at [583, 346] on span "Add" at bounding box center [586, 346] width 14 height 10
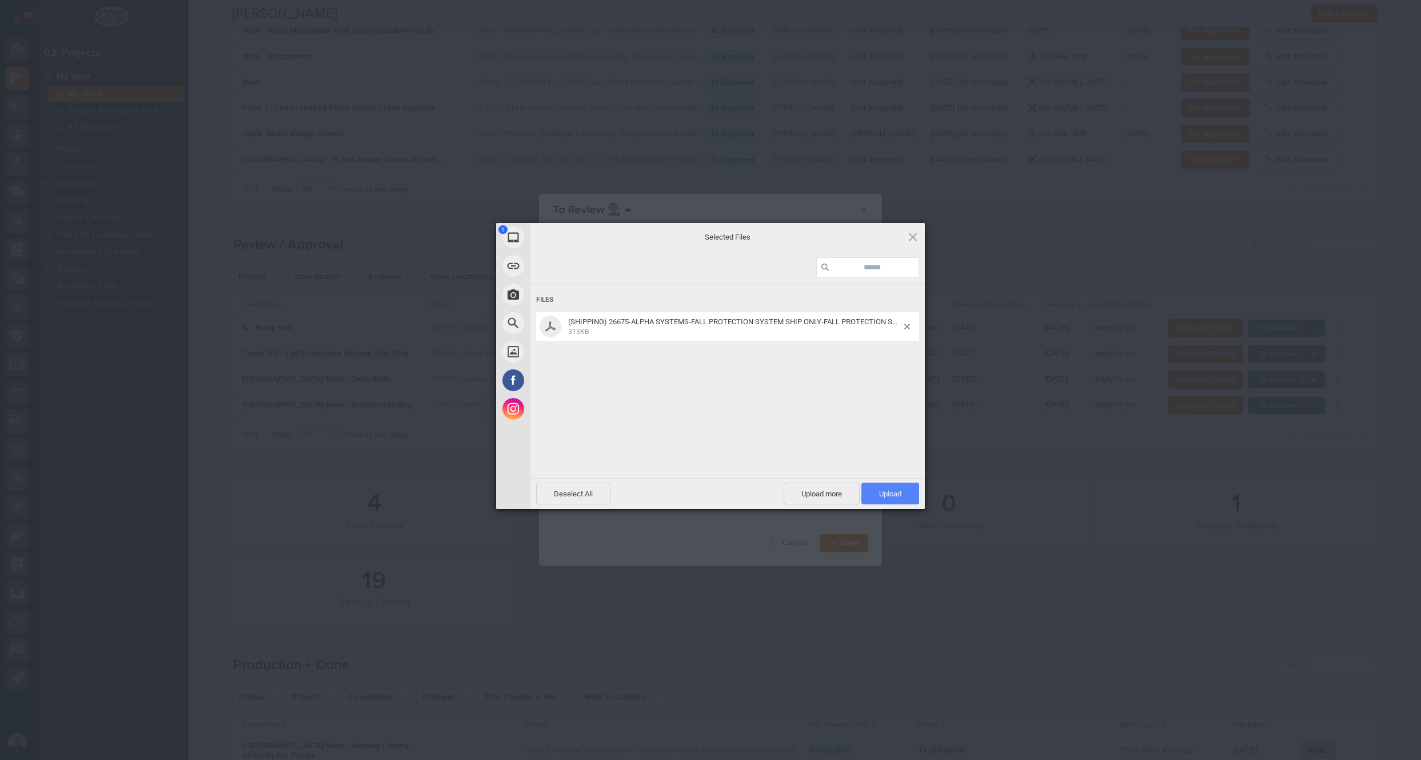
click at [891, 491] on span "Upload 1" at bounding box center [890, 493] width 22 height 9
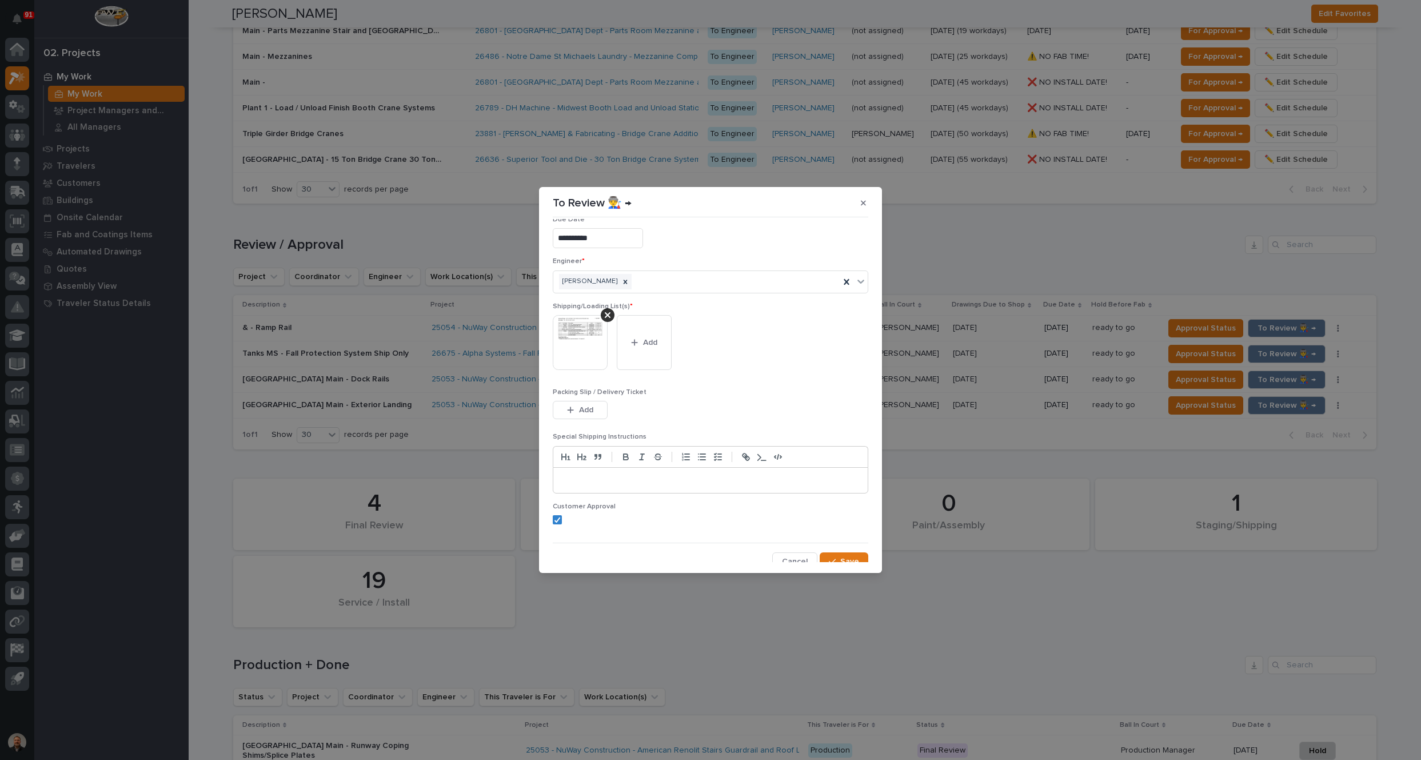
scroll to position [22, 0]
click at [842, 554] on span "Save" at bounding box center [849, 554] width 19 height 10
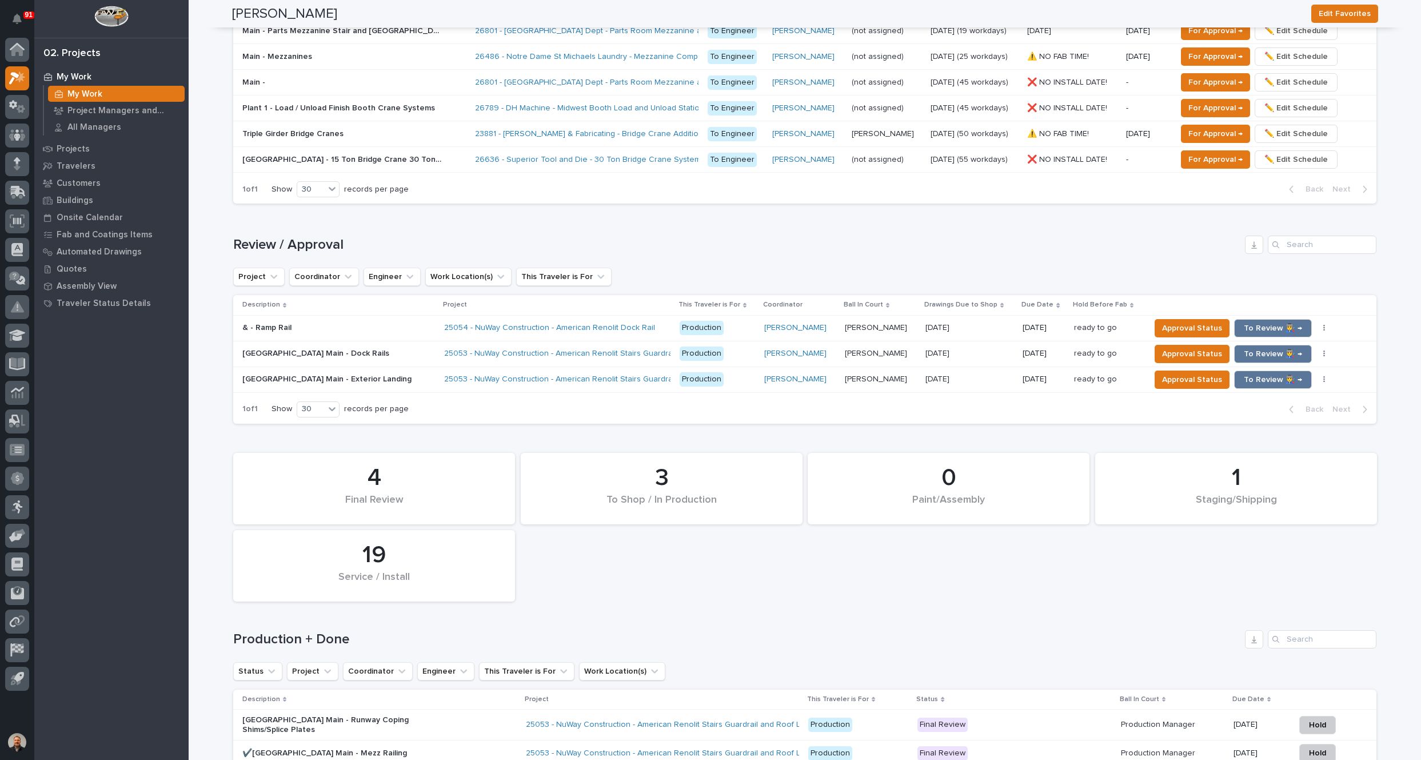
scroll to position [787, 0]
